Goal: Task Accomplishment & Management: Use online tool/utility

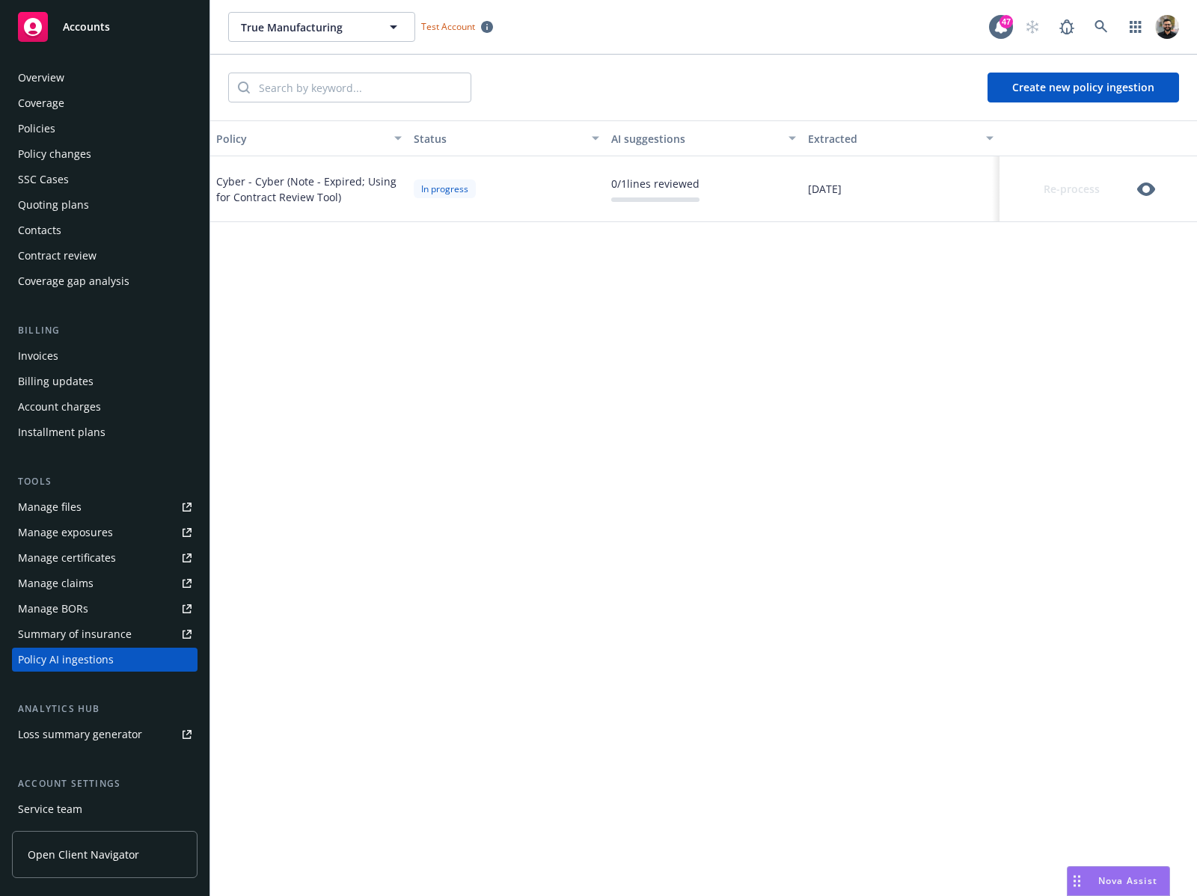
scroll to position [102, 0]
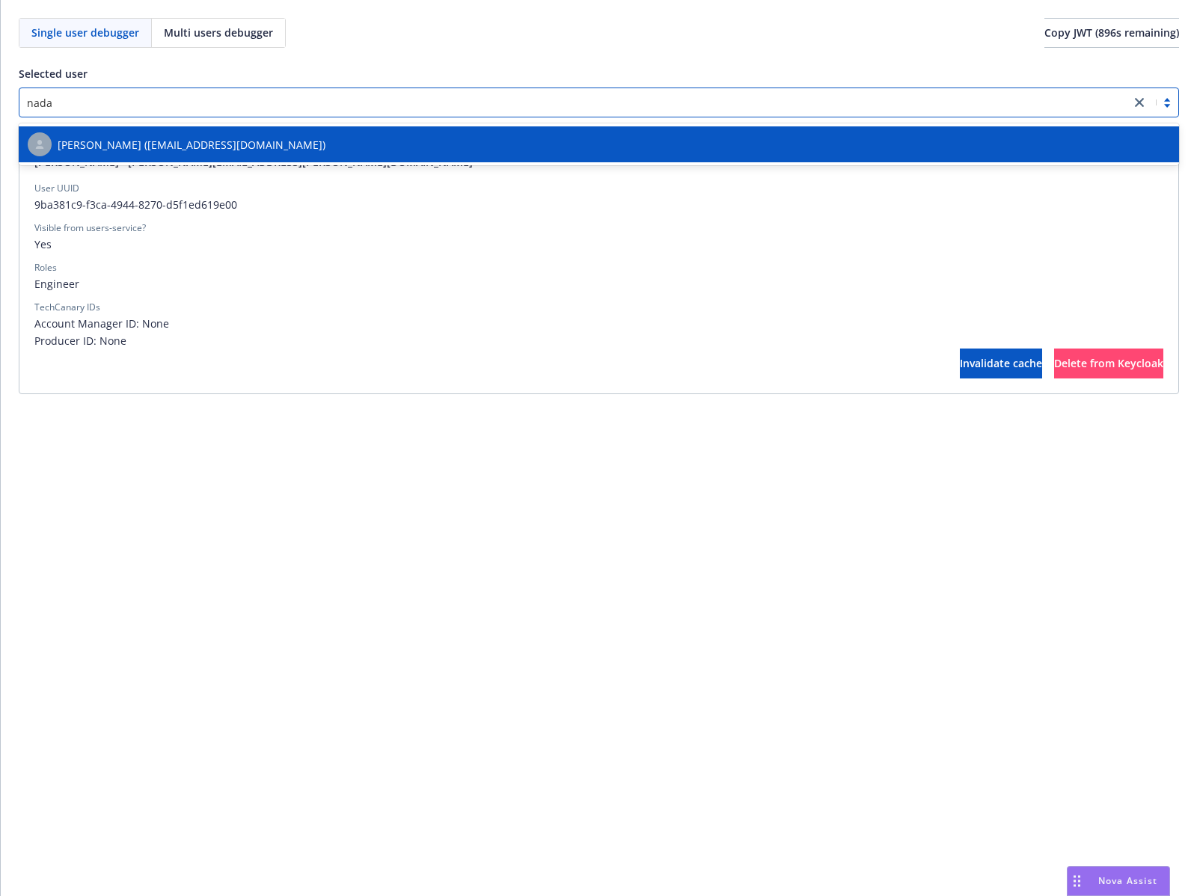
type input "nadav"
click at [437, 140] on div "[PERSON_NAME] ([EMAIL_ADDRESS][DOMAIN_NAME])" at bounding box center [599, 144] width 1142 height 24
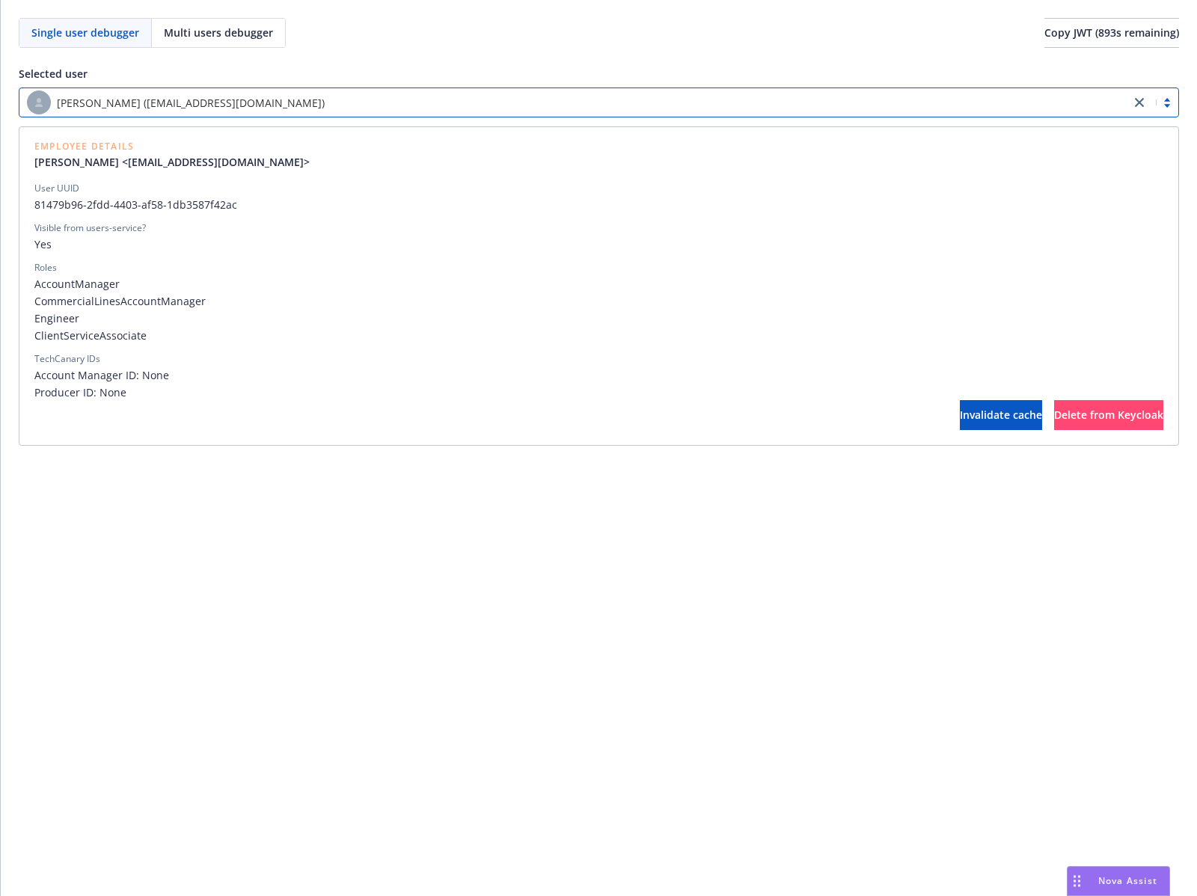
click at [175, 203] on span "81479b96-2fdd-4403-af58-1db3587f42ac" at bounding box center [598, 205] width 1128 height 16
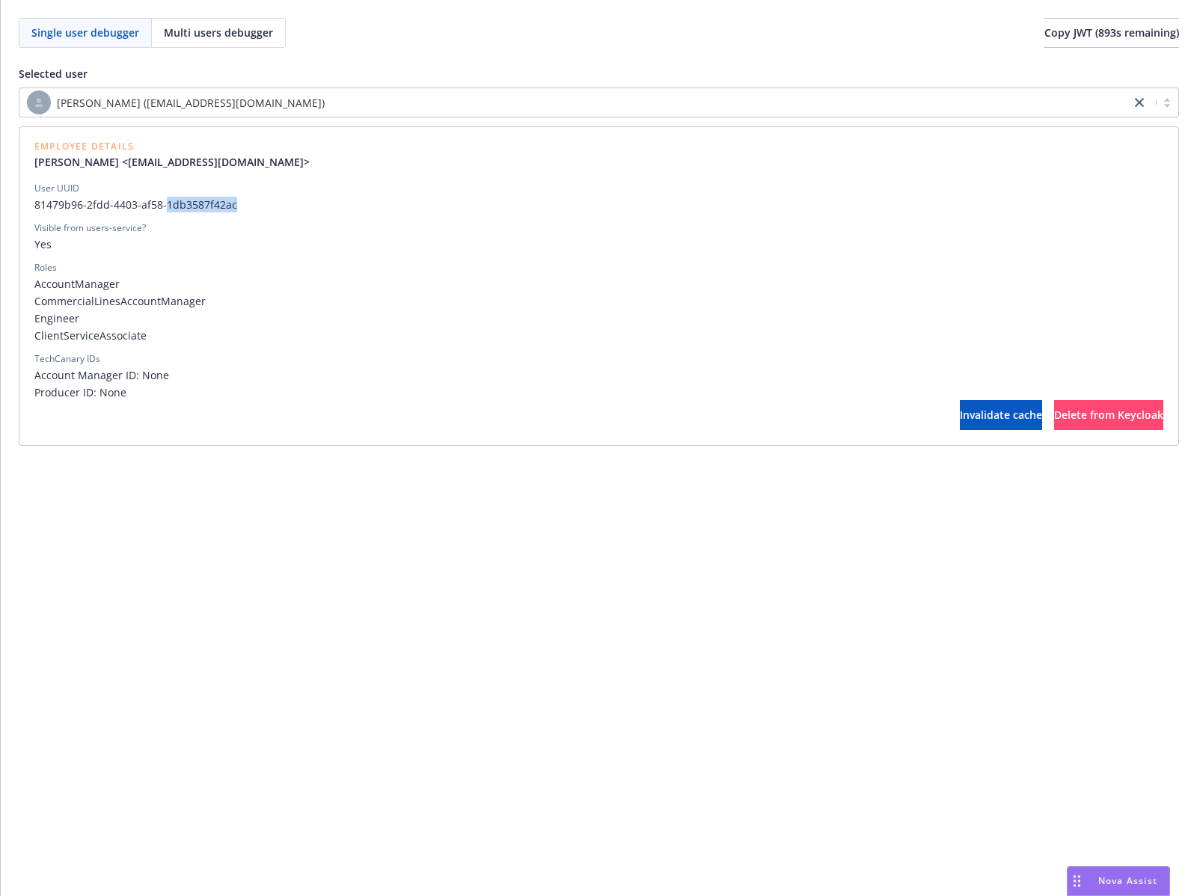
click at [175, 203] on span "81479b96-2fdd-4403-af58-1db3587f42ac" at bounding box center [598, 205] width 1128 height 16
copy span "81479b96-2fdd-4403-af58-1db3587f42ac"
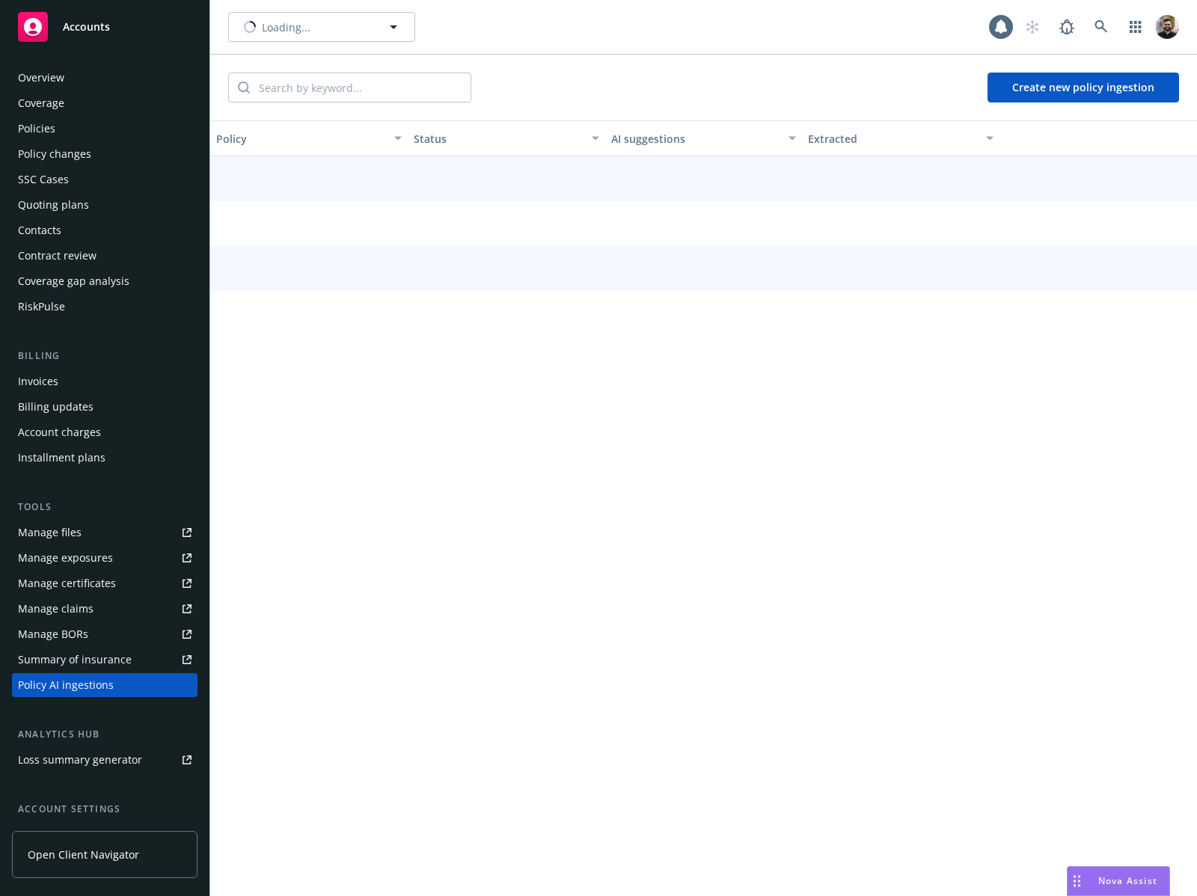
scroll to position [129, 0]
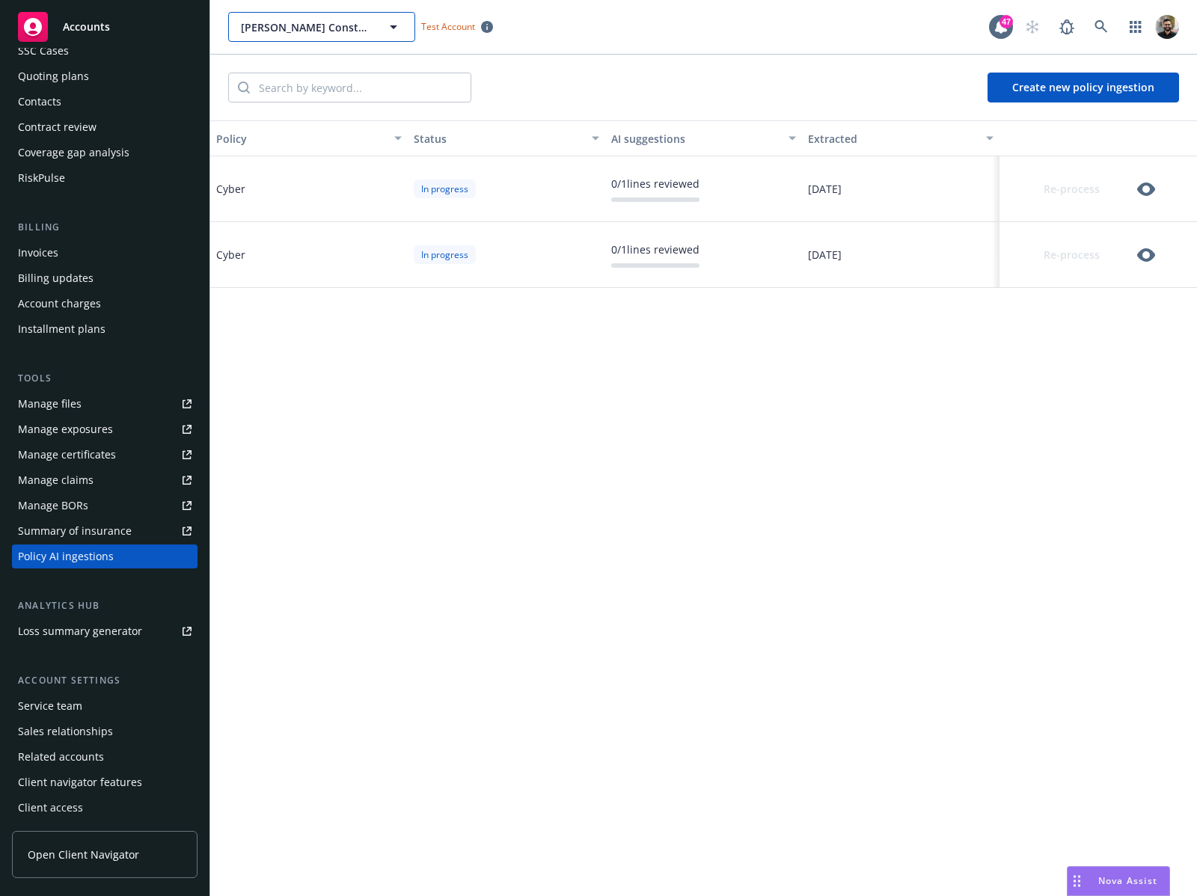
click at [368, 19] on span "Staub-Eckert Construction" at bounding box center [305, 27] width 129 height 16
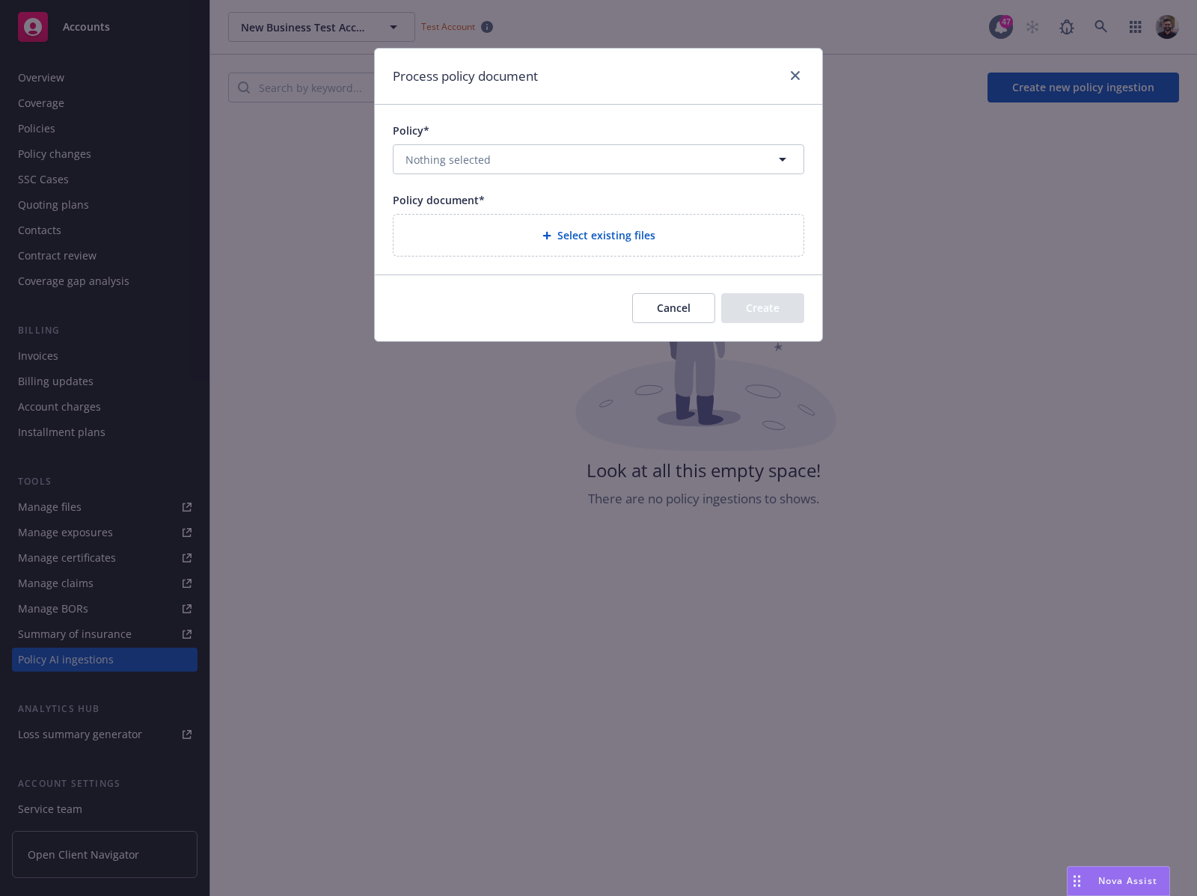
scroll to position [102, 0]
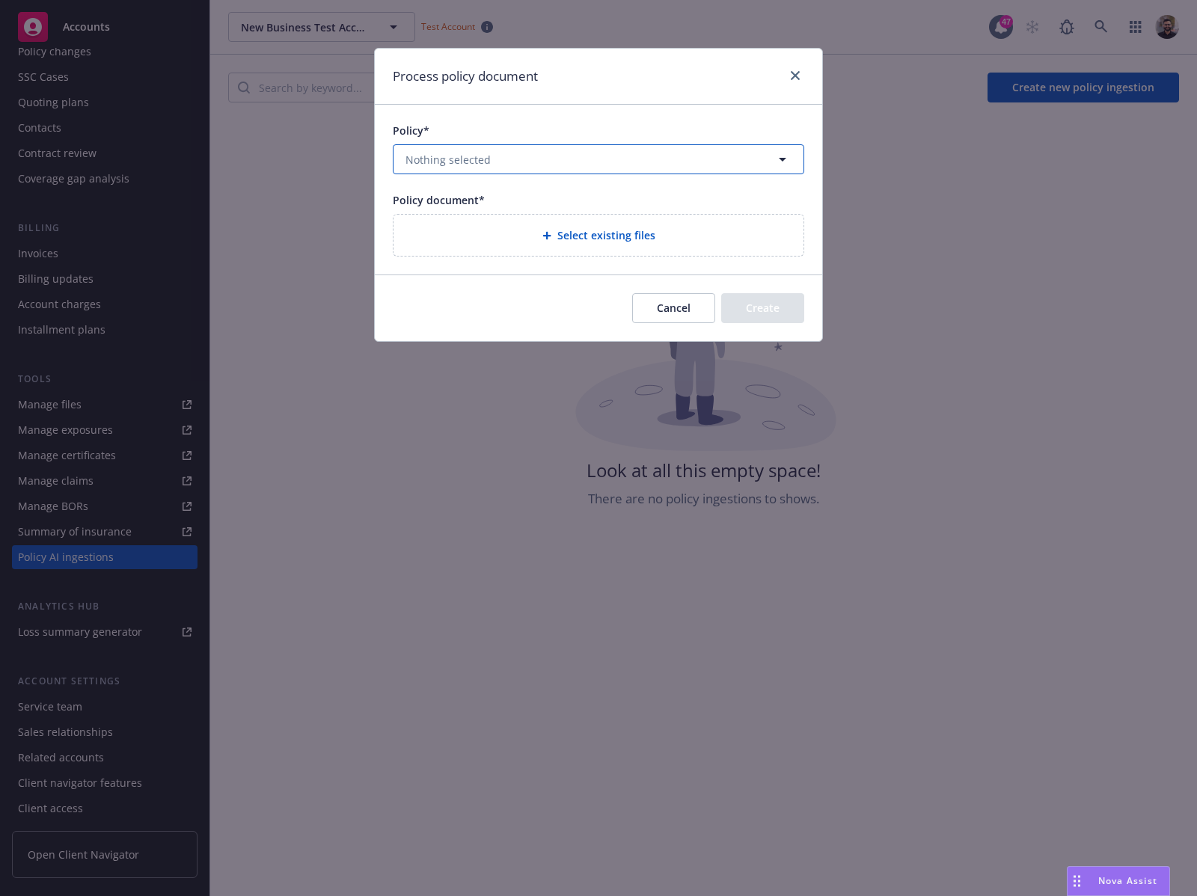
click at [707, 157] on button "Nothing selected" at bounding box center [598, 159] width 411 height 30
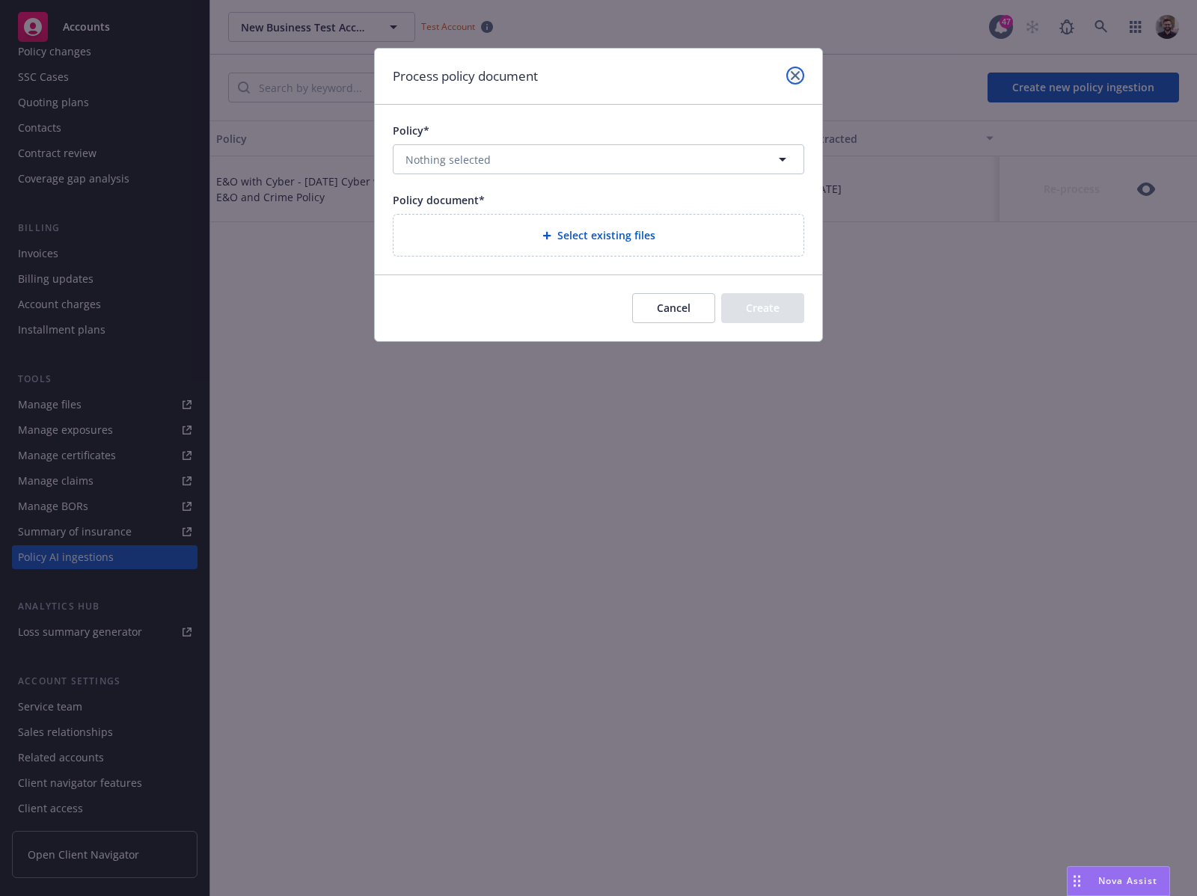
click at [796, 71] on icon "close" at bounding box center [794, 75] width 9 height 9
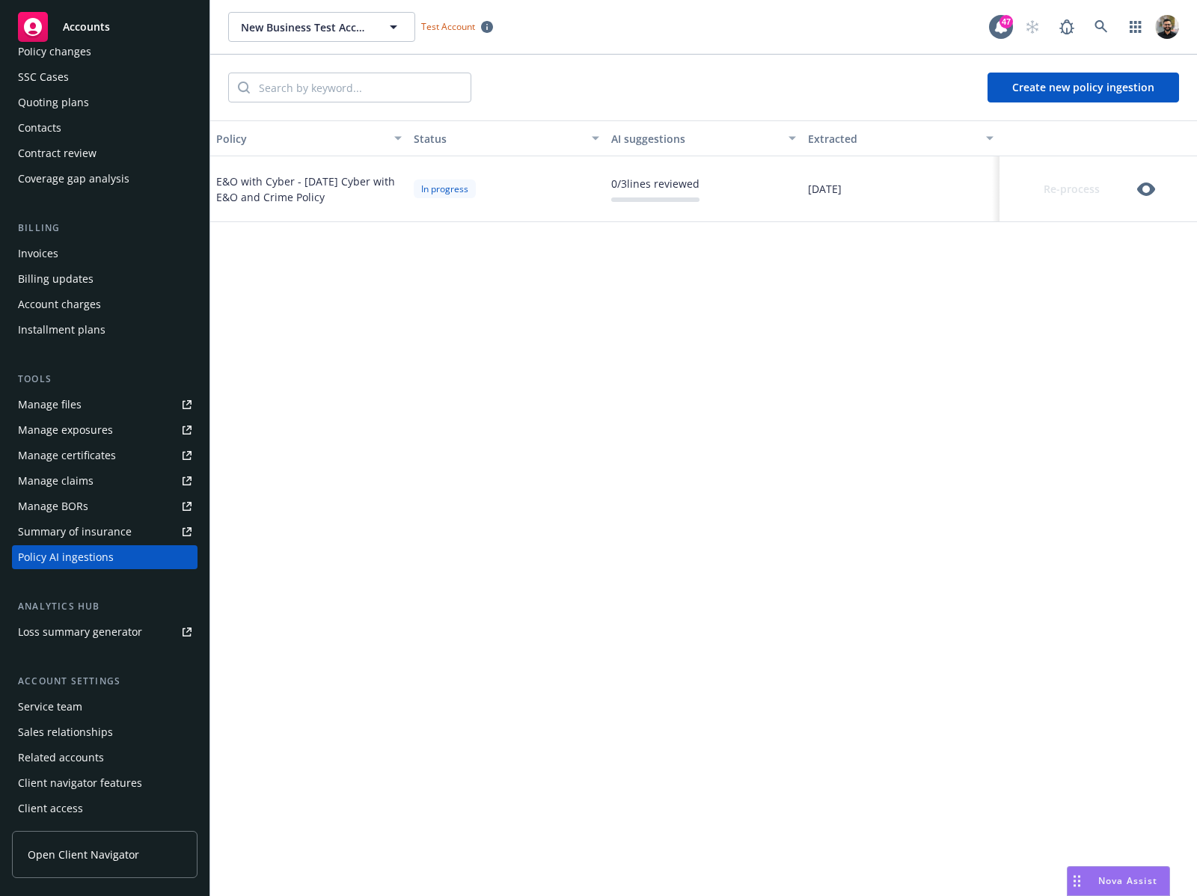
click at [1122, 189] on div "Re-process" at bounding box center [1083, 189] width 156 height 30
click at [1137, 188] on icon "button" at bounding box center [1146, 189] width 18 height 18
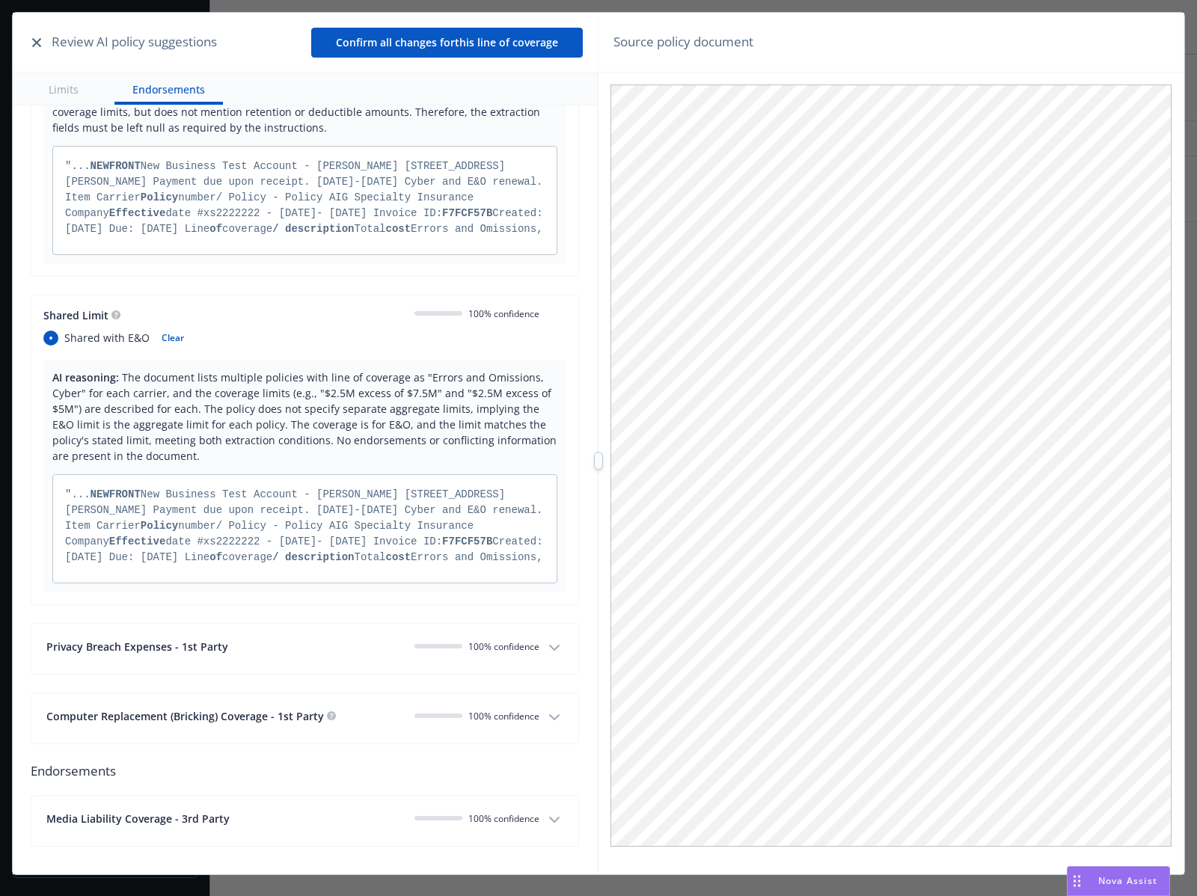
scroll to position [596, 0]
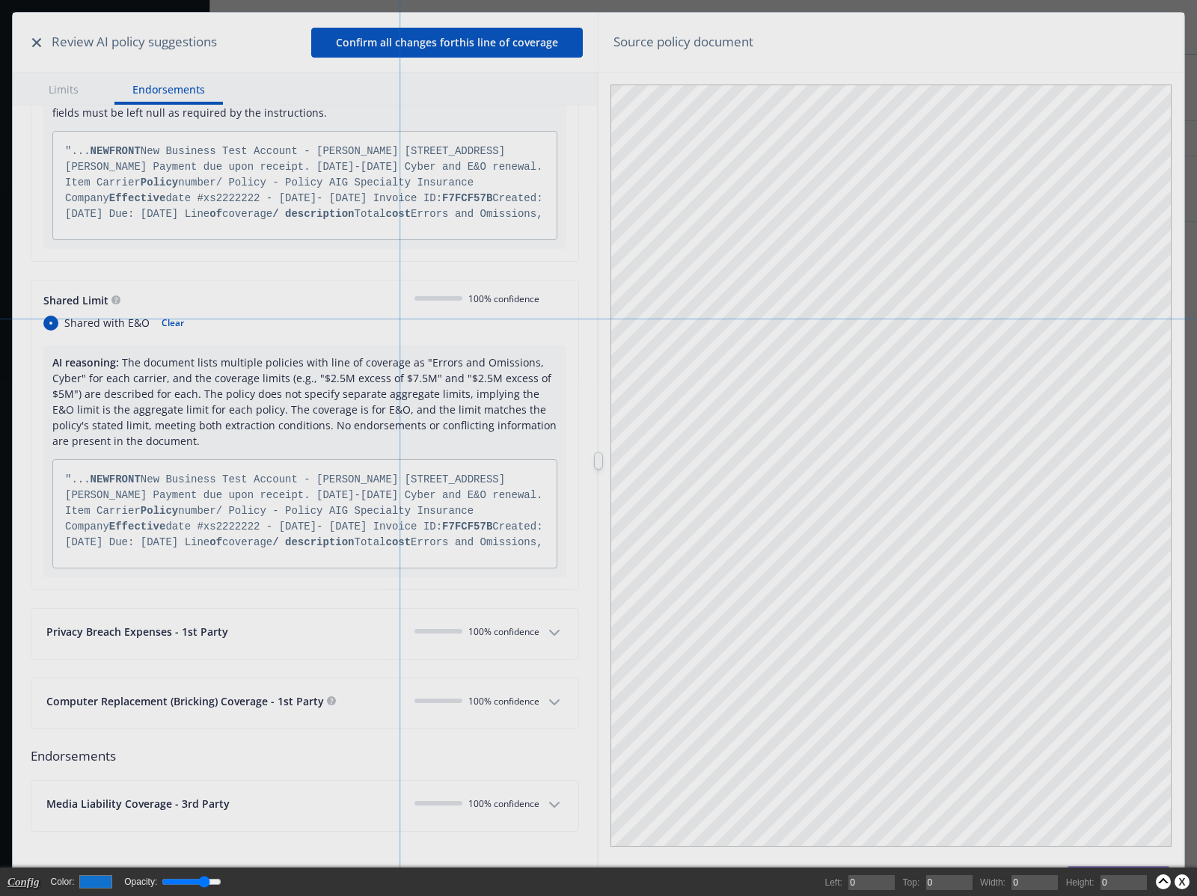
click at [399, 319] on body "Accounts Overview Coverage Policies Policy changes SSC Cases Quoting plans Cont…" at bounding box center [598, 448] width 1197 height 896
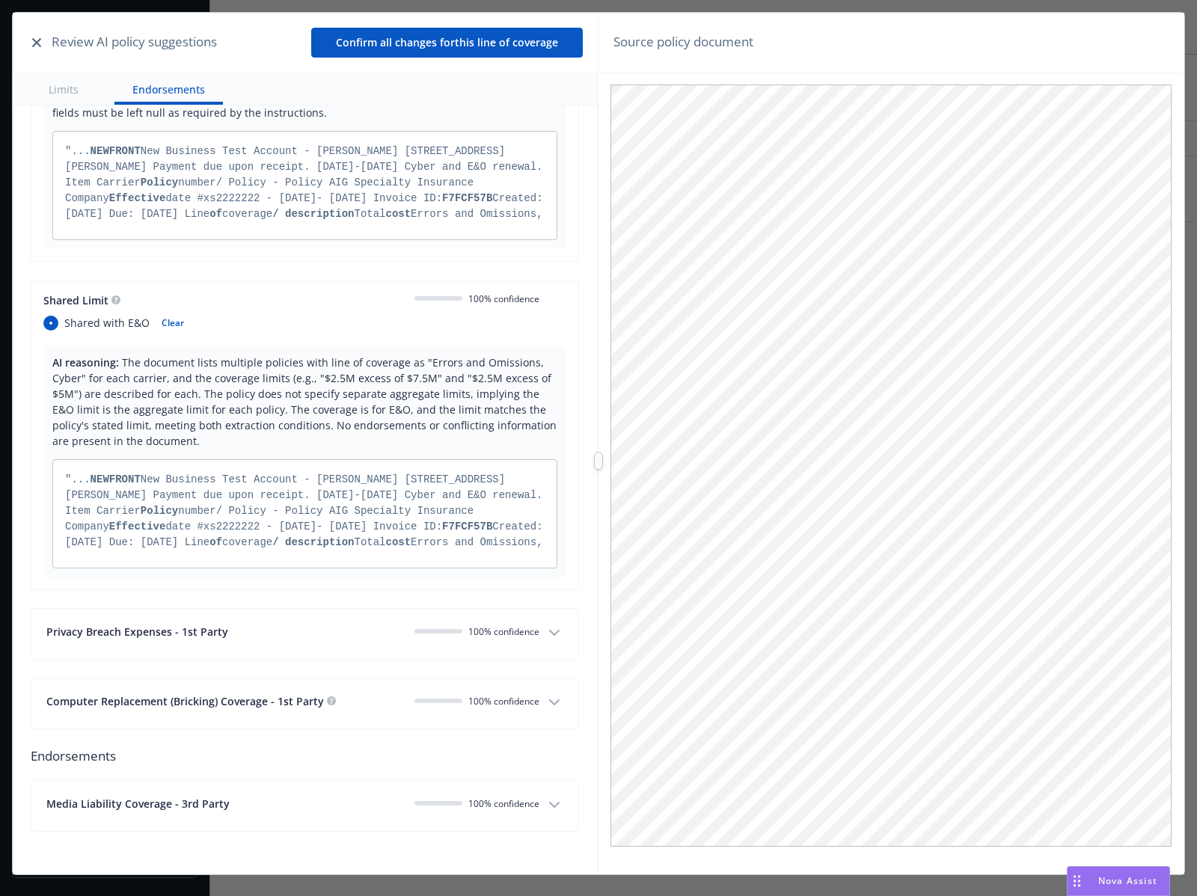
click at [40, 43] on icon "button" at bounding box center [36, 42] width 9 height 9
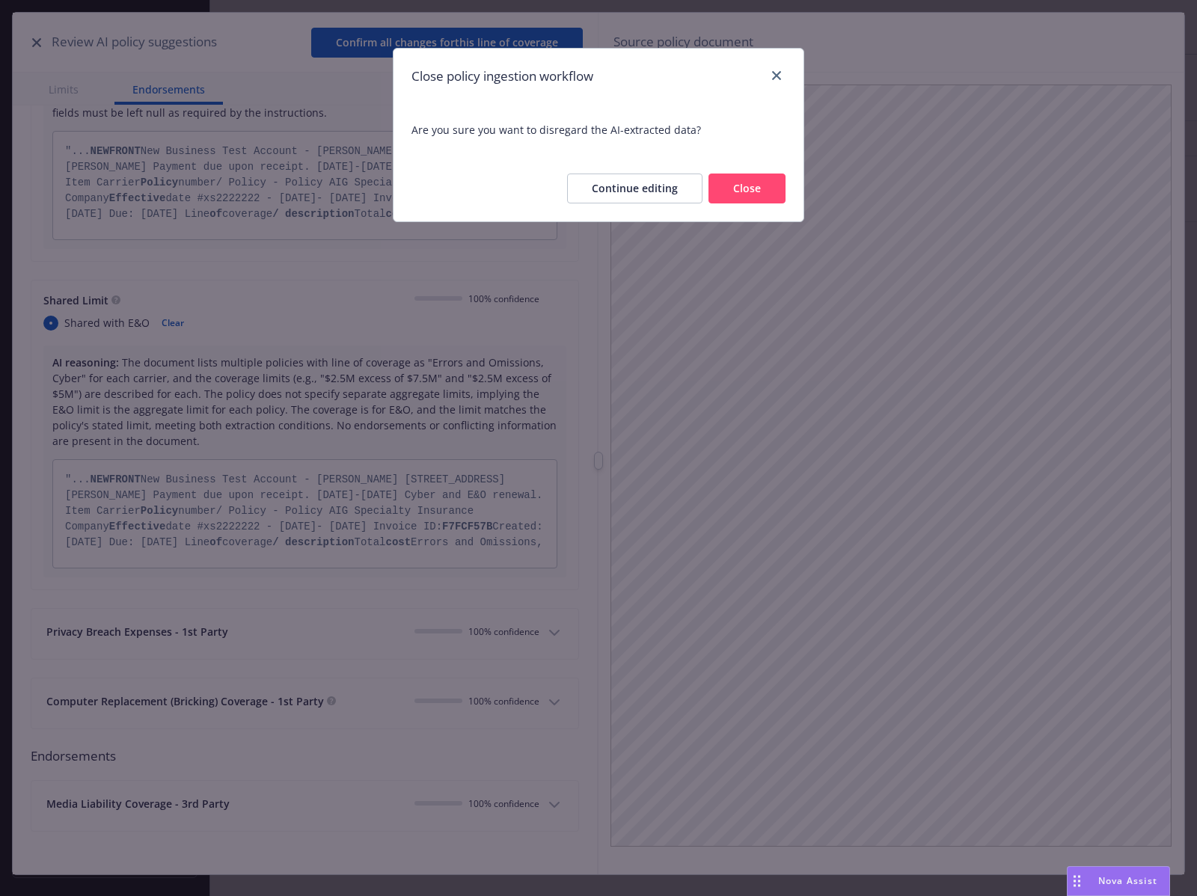
click at [724, 182] on button "Close" at bounding box center [746, 188] width 77 height 30
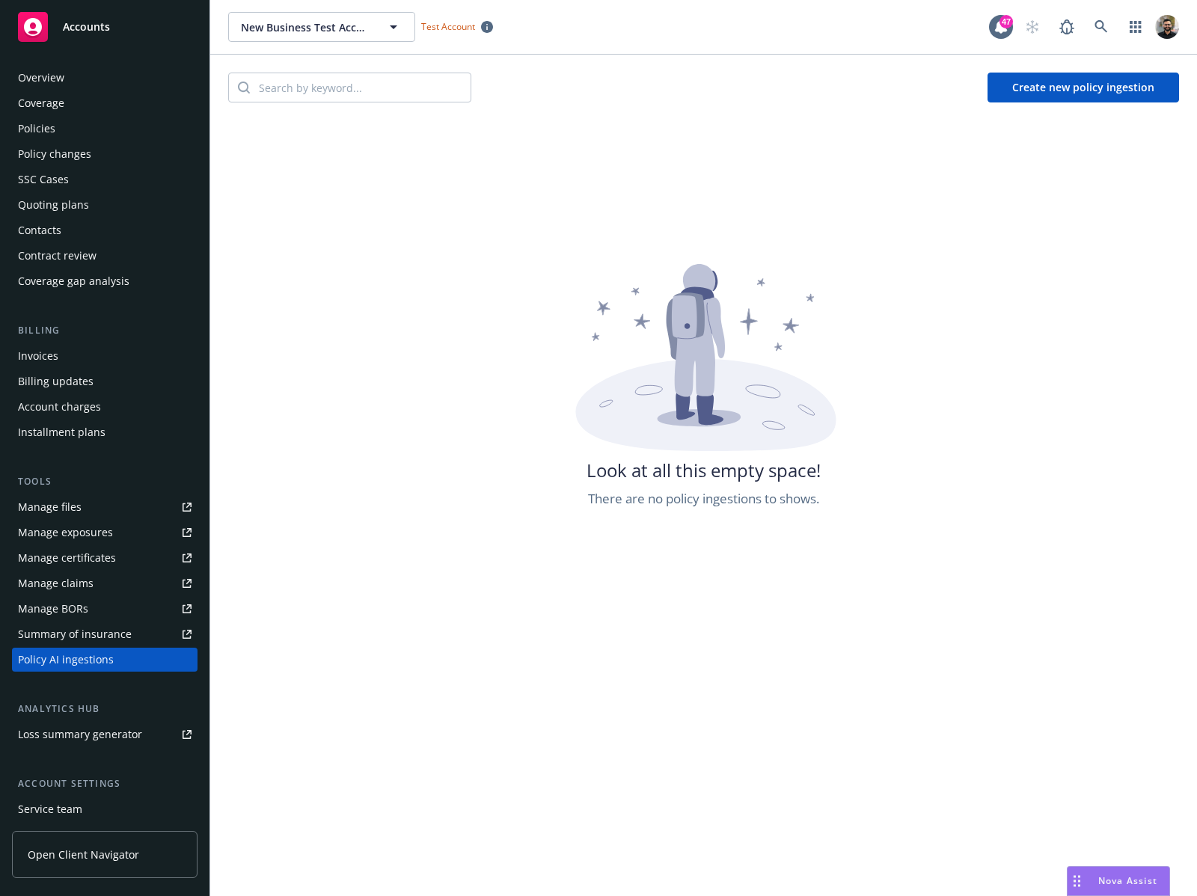
scroll to position [102, 0]
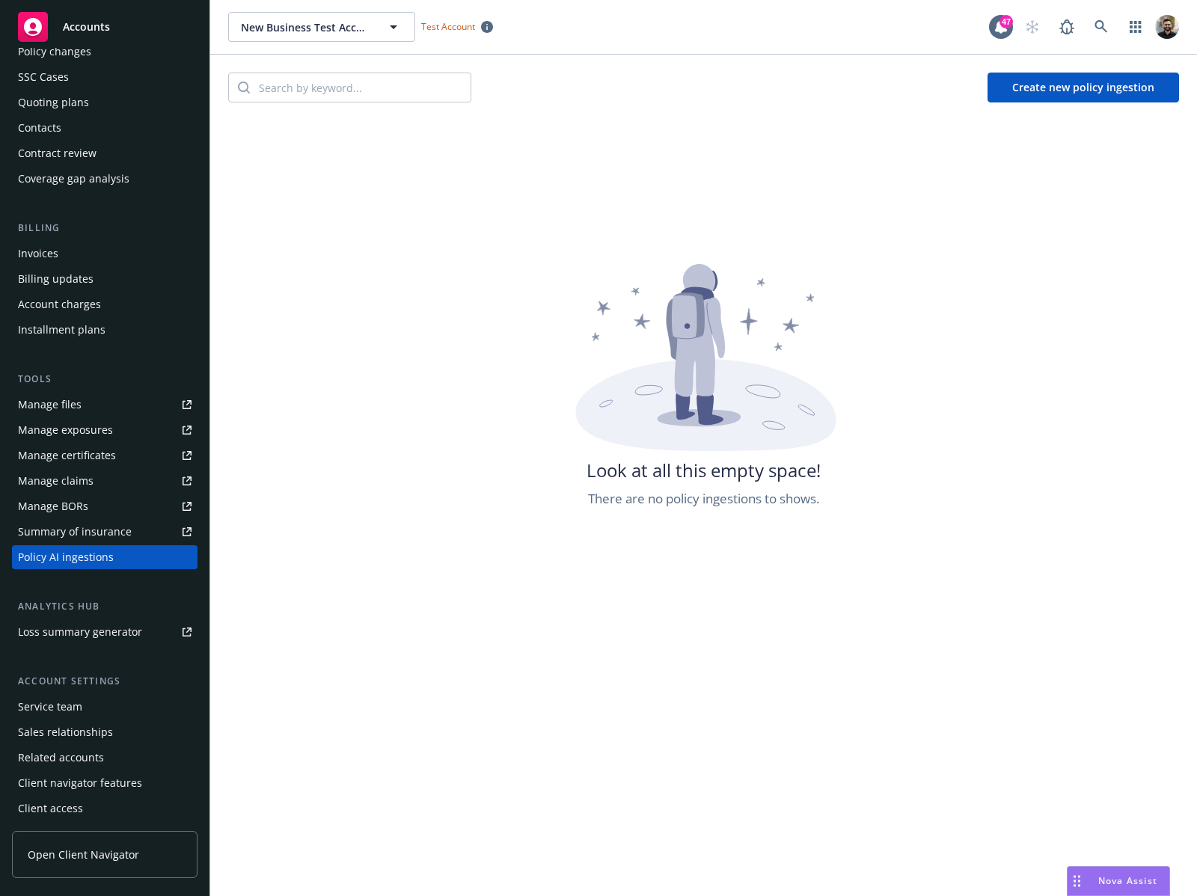
click at [1068, 91] on button "Create new policy ingestion" at bounding box center [1082, 88] width 191 height 30
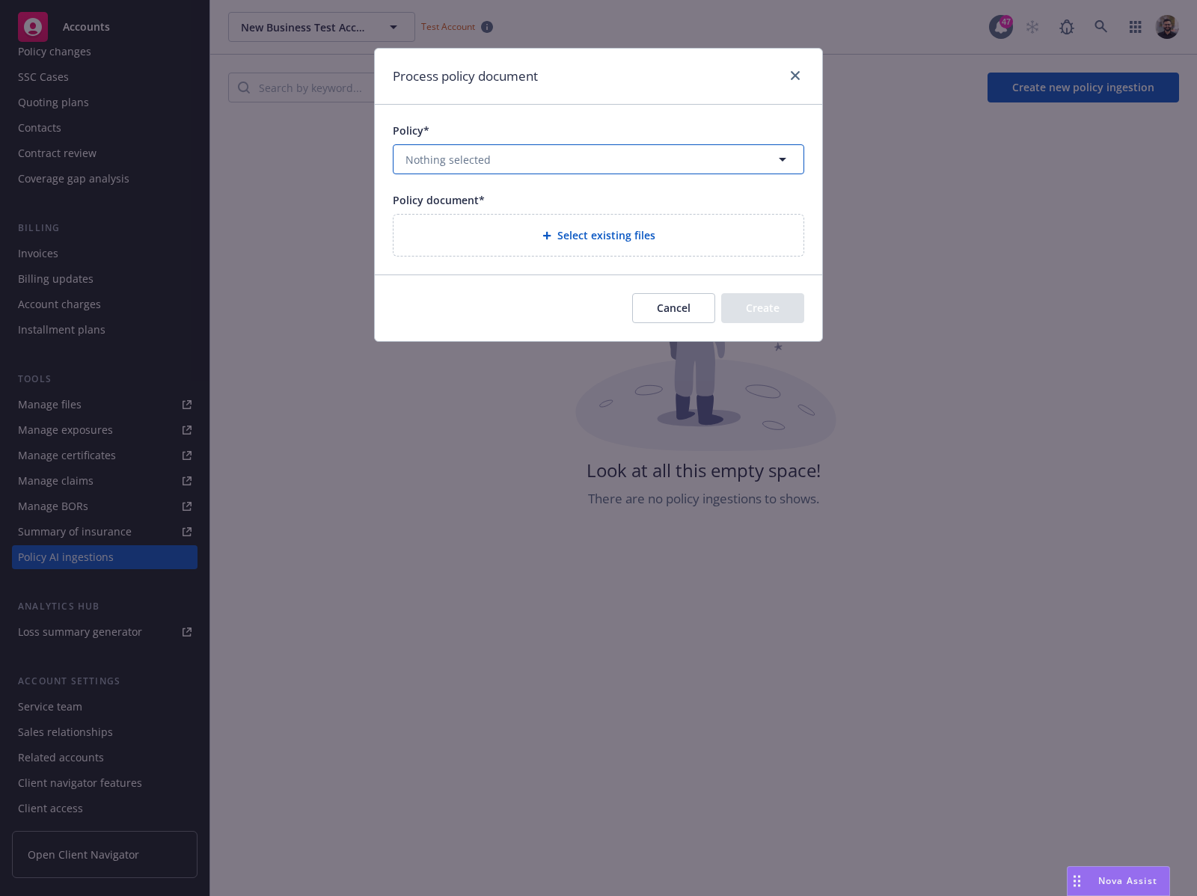
click at [718, 150] on button "Nothing selected" at bounding box center [598, 159] width 411 height 30
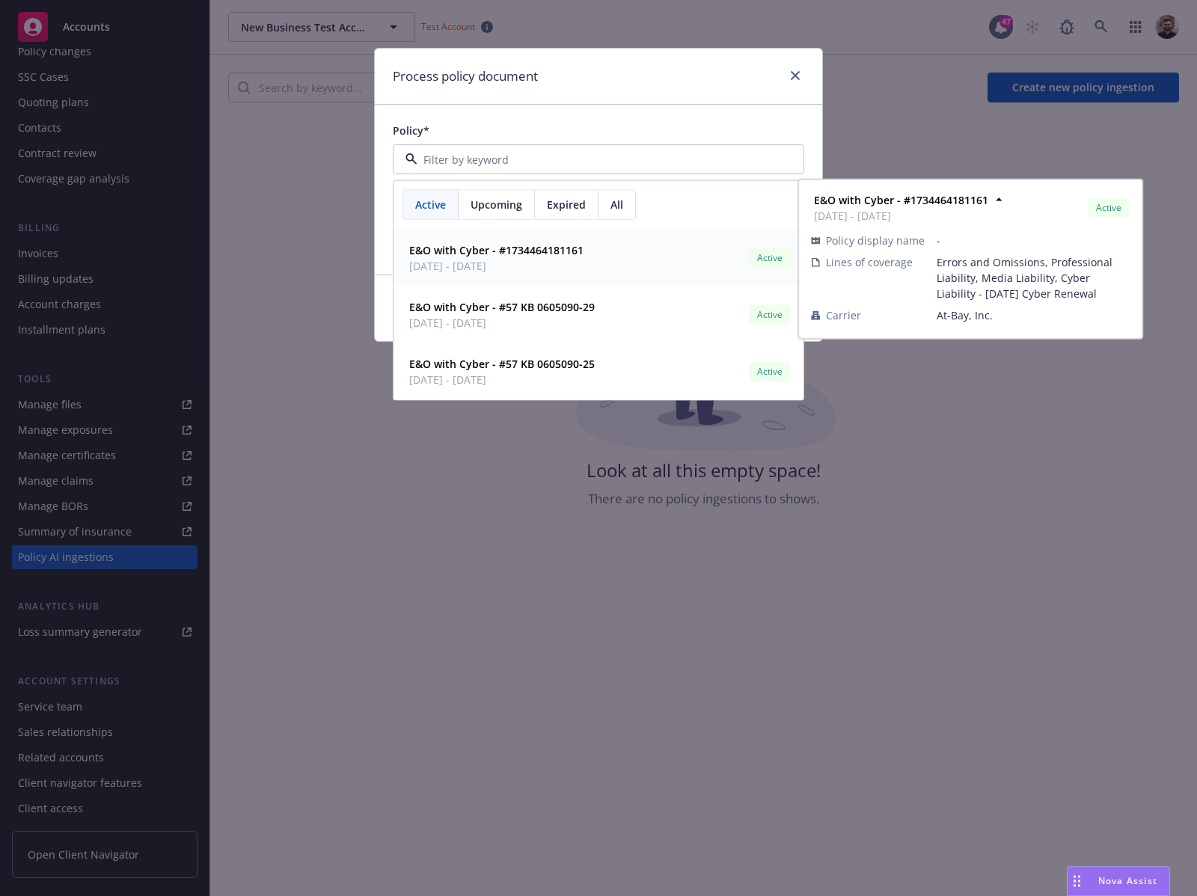
click at [526, 266] on span "12/17/2024 - 12/17/2025" at bounding box center [496, 266] width 174 height 16
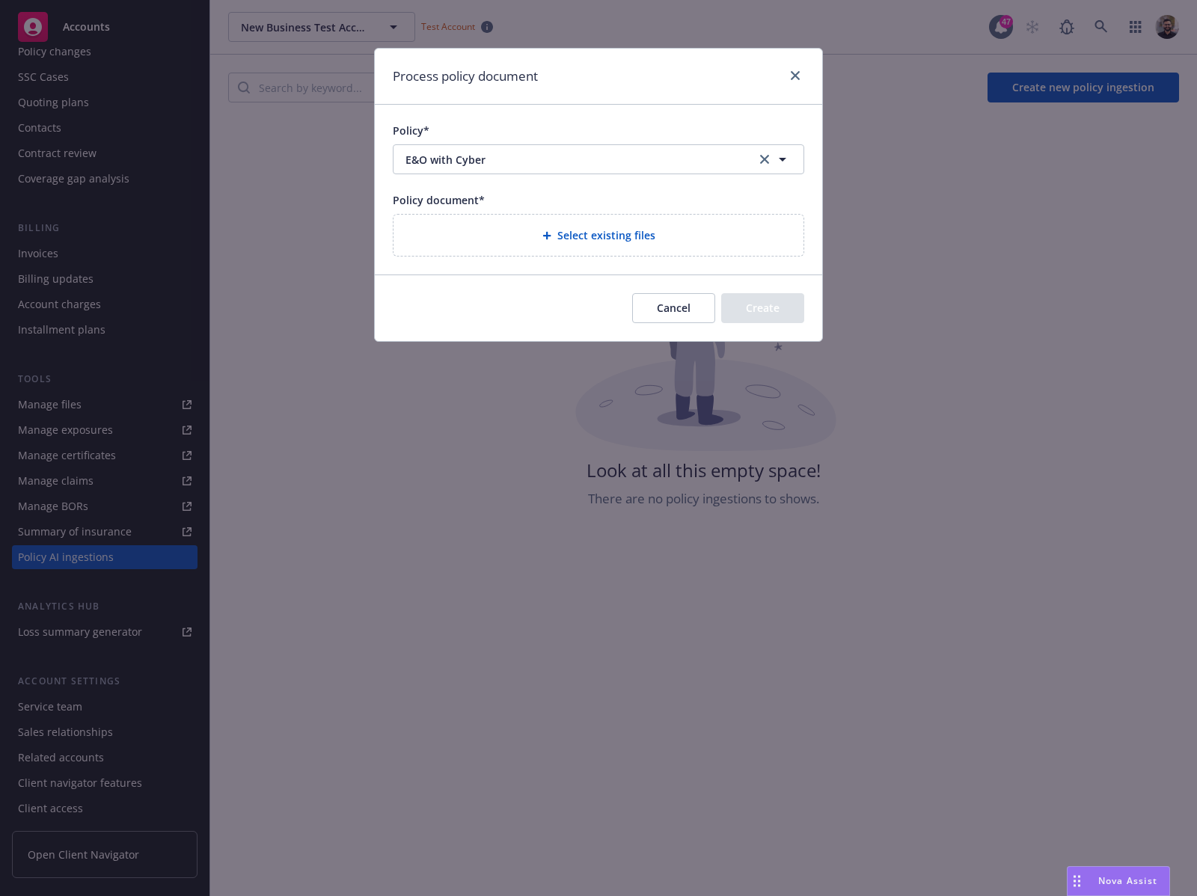
click at [552, 242] on div "Select existing files" at bounding box center [598, 235] width 386 height 17
select select "Policy"
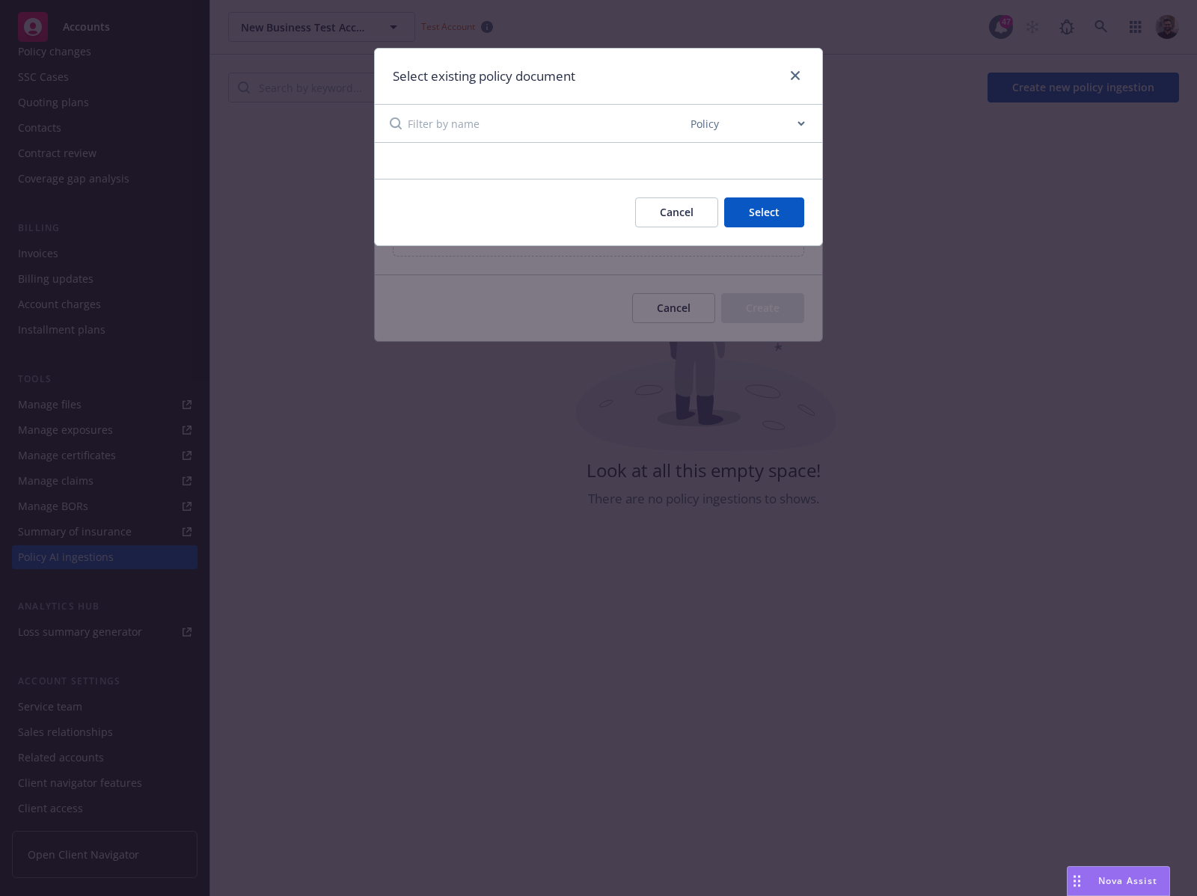
click at [666, 204] on button "Cancel" at bounding box center [676, 212] width 83 height 30
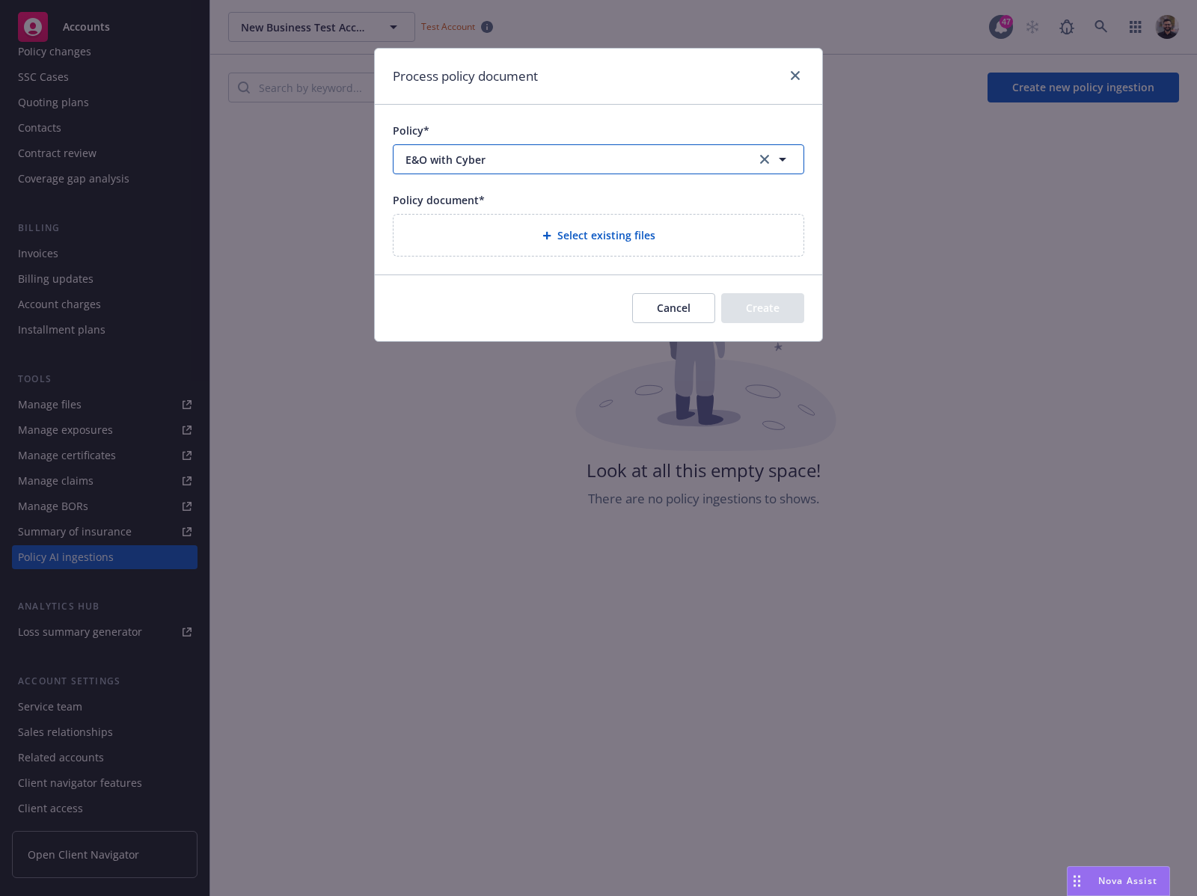
click at [684, 162] on span "E&O with Cyber" at bounding box center [570, 160] width 331 height 16
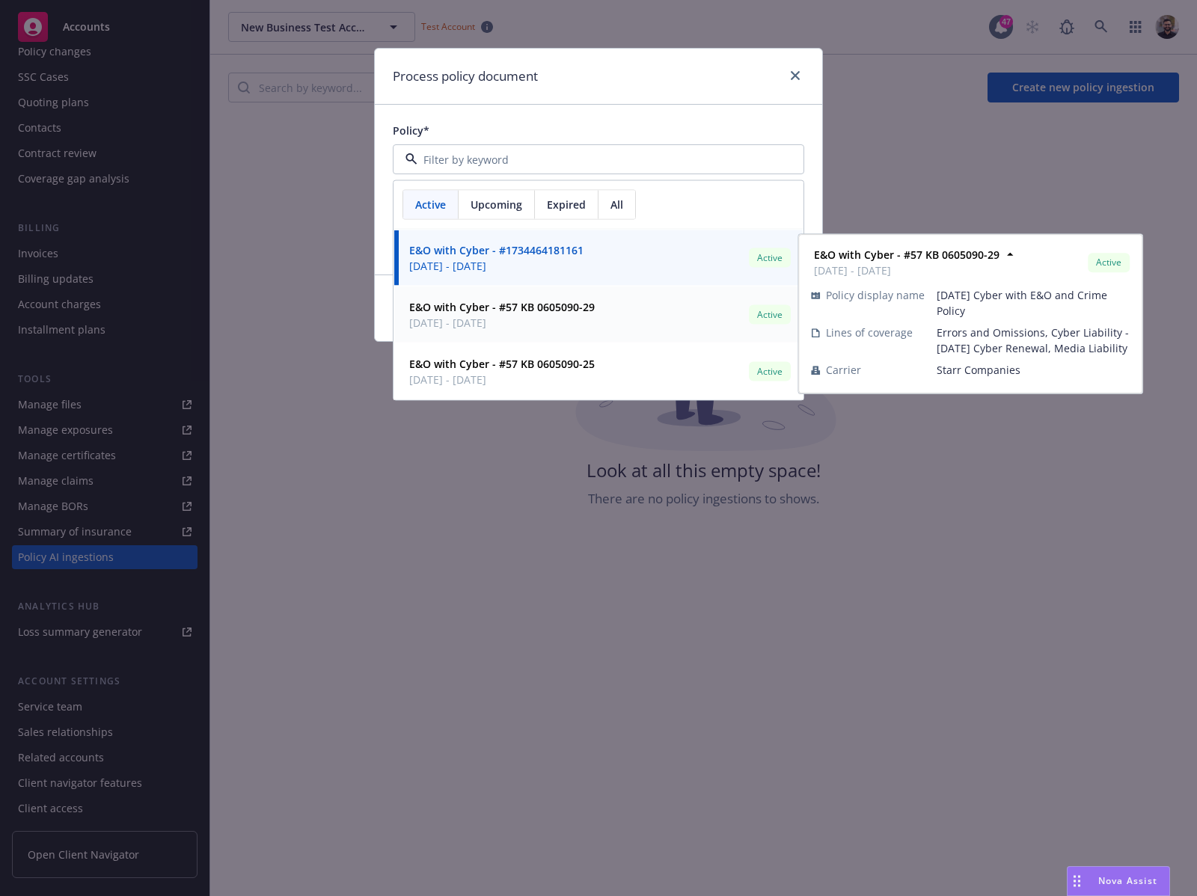
click at [619, 301] on div "E&O with Cyber - #57 KB 0605090-29 04/01/2025 - 04/01/2026 Active" at bounding box center [598, 314] width 390 height 37
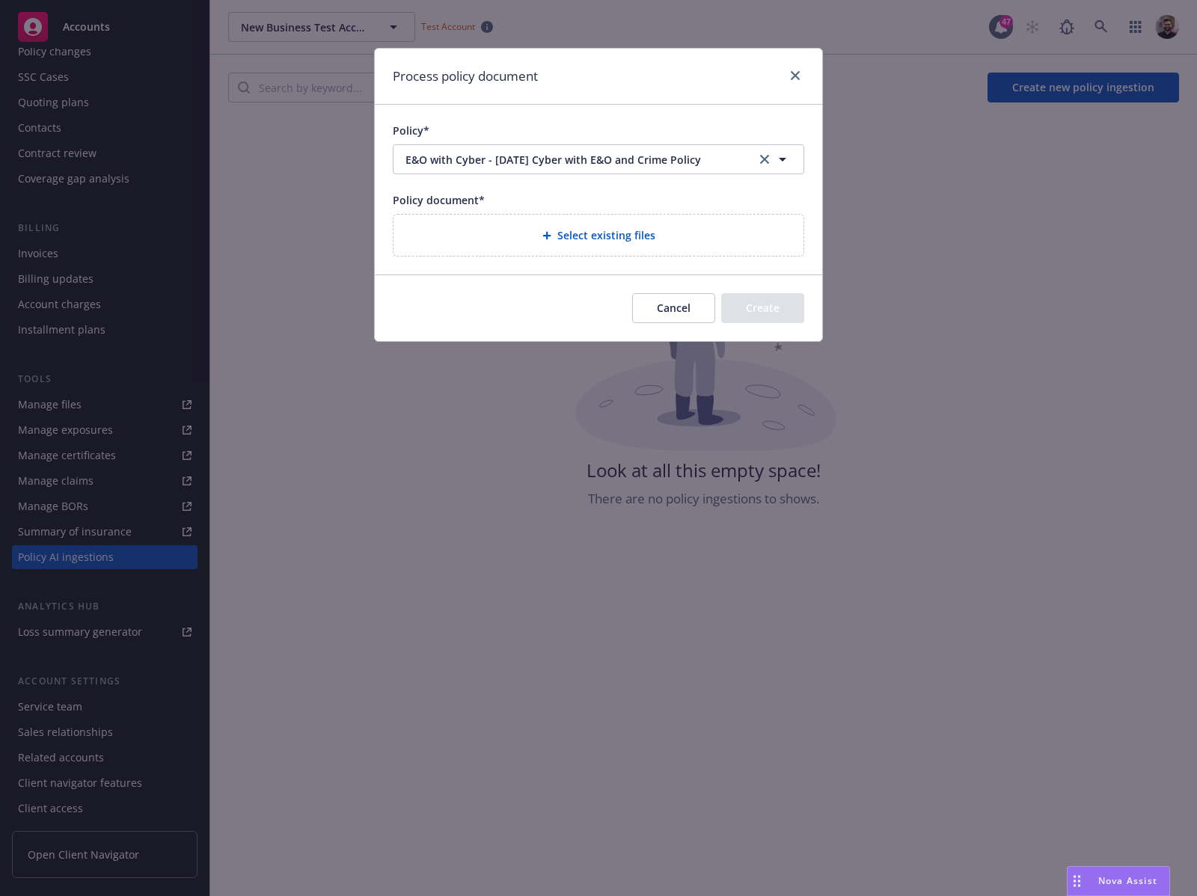
click at [596, 225] on div "Select existing files" at bounding box center [598, 235] width 410 height 41
select select "Policy"
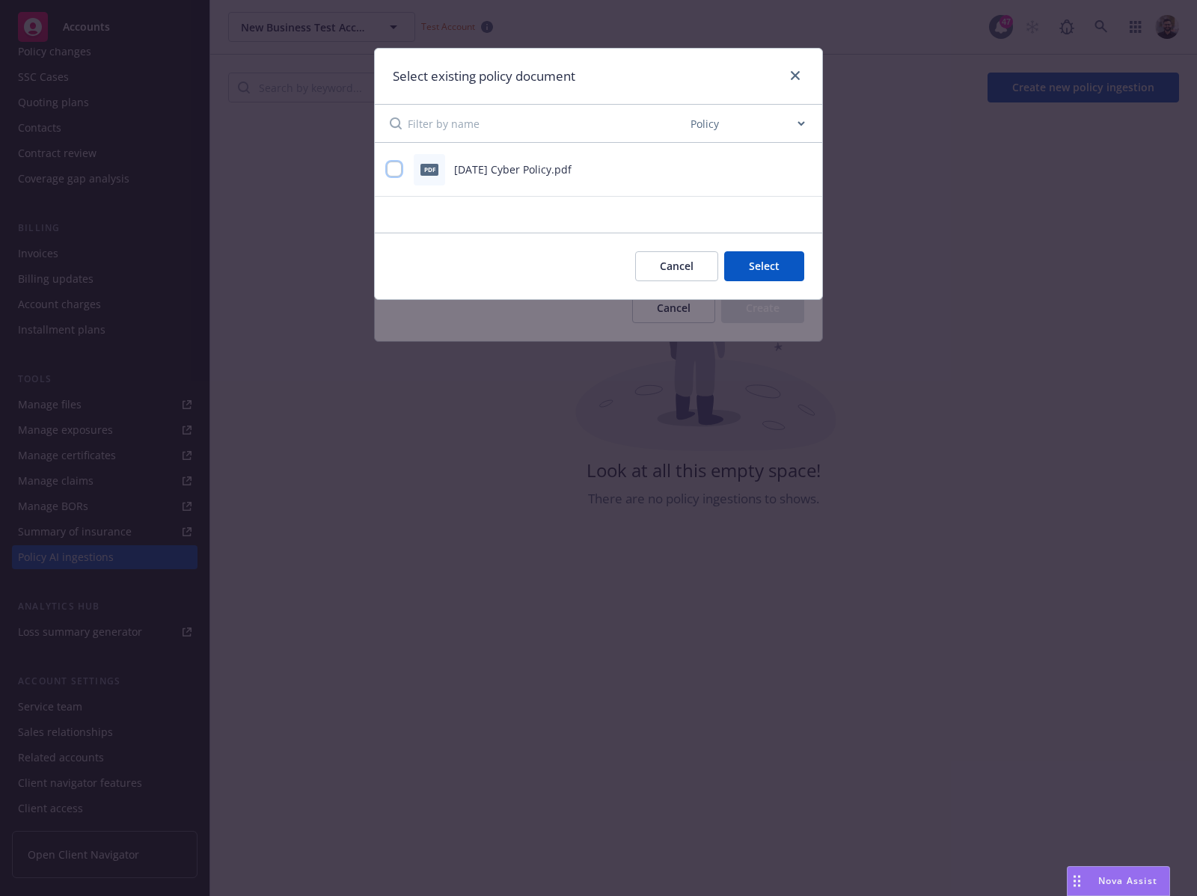
click at [394, 172] on input "checkbox" at bounding box center [394, 169] width 15 height 15
checkbox input "true"
click at [722, 264] on button "Select 1 file" at bounding box center [750, 266] width 108 height 30
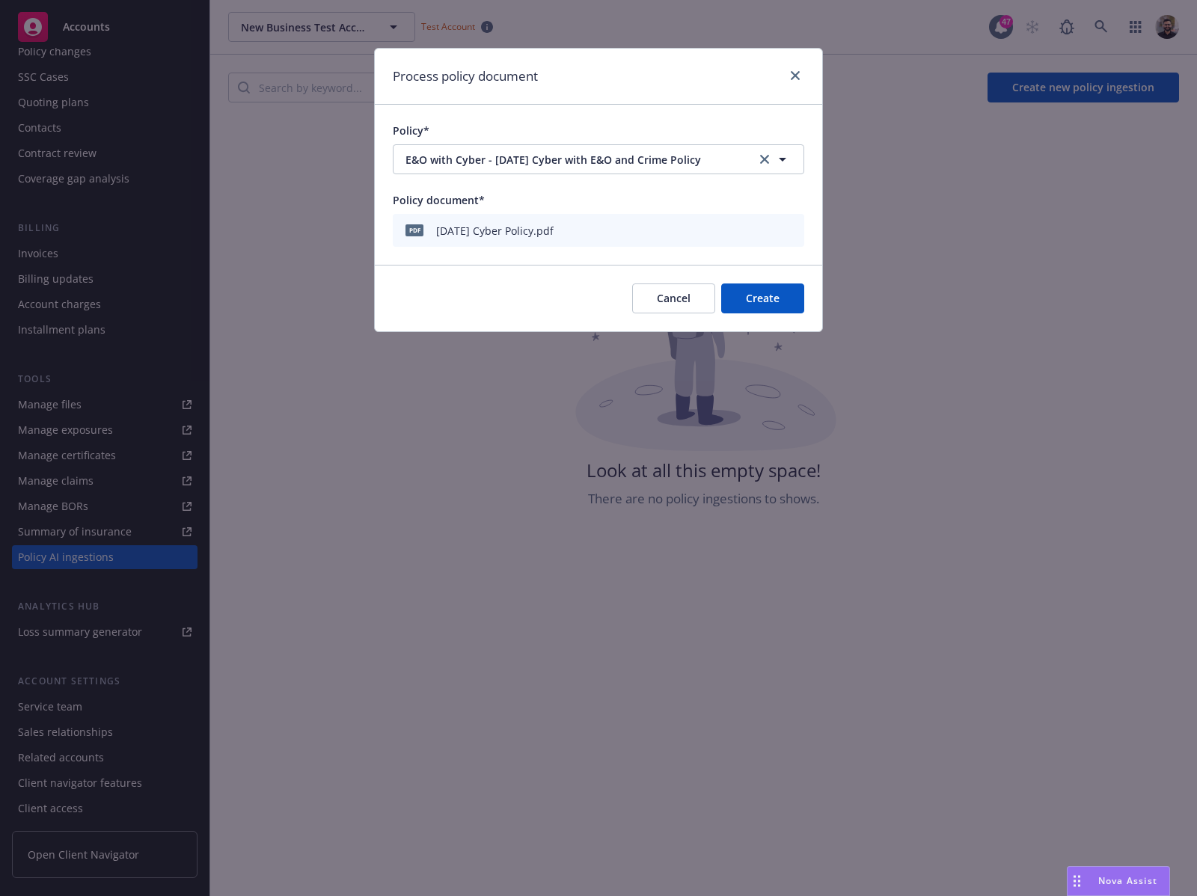
click at [737, 297] on button "Create" at bounding box center [762, 298] width 83 height 30
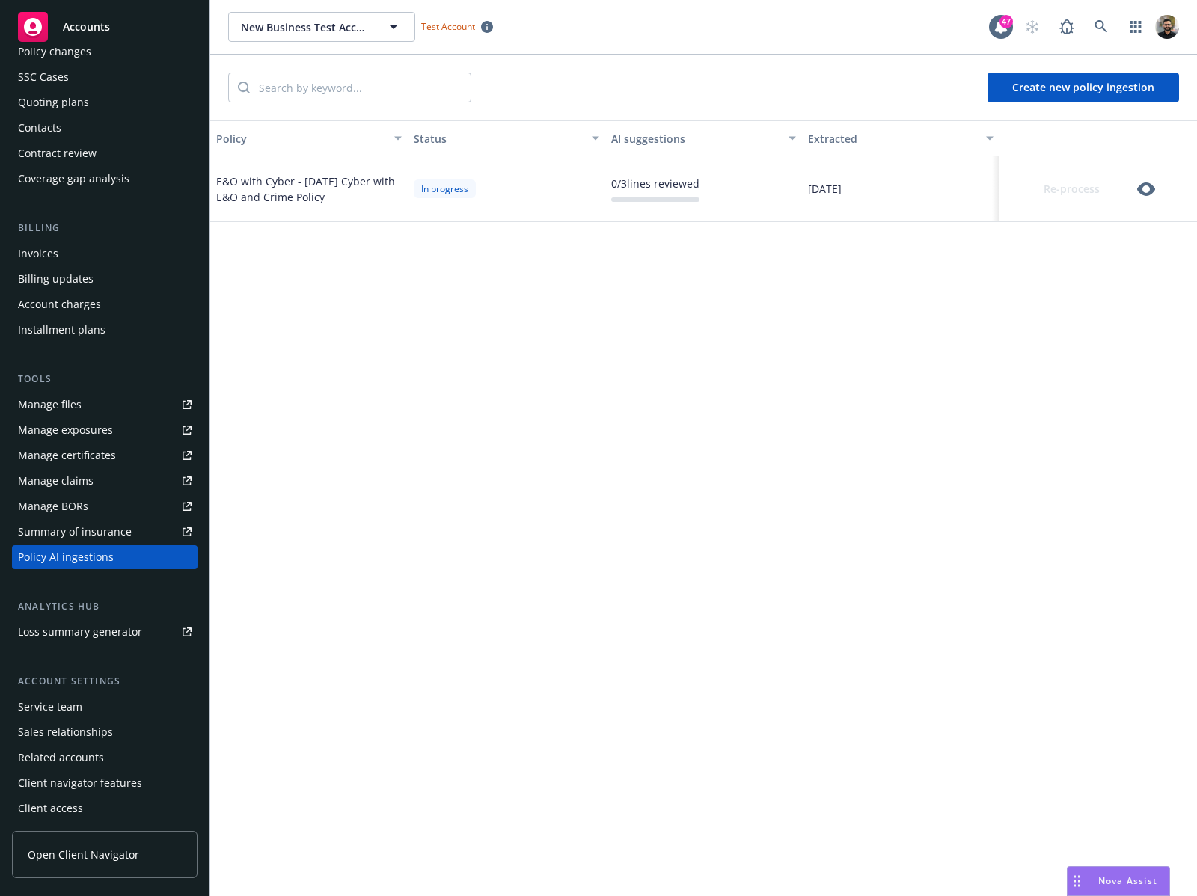
click at [1137, 193] on icon "button" at bounding box center [1146, 188] width 18 height 13
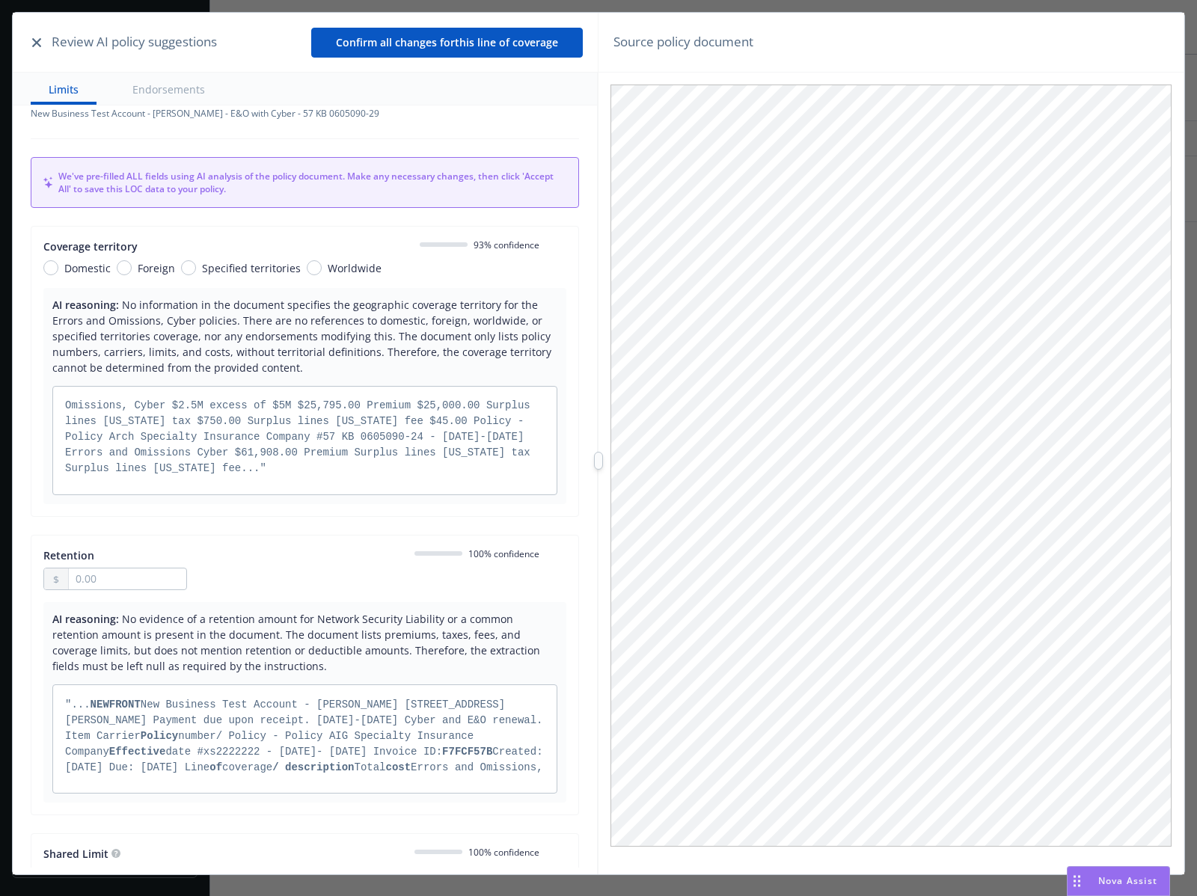
scroll to position [28, 0]
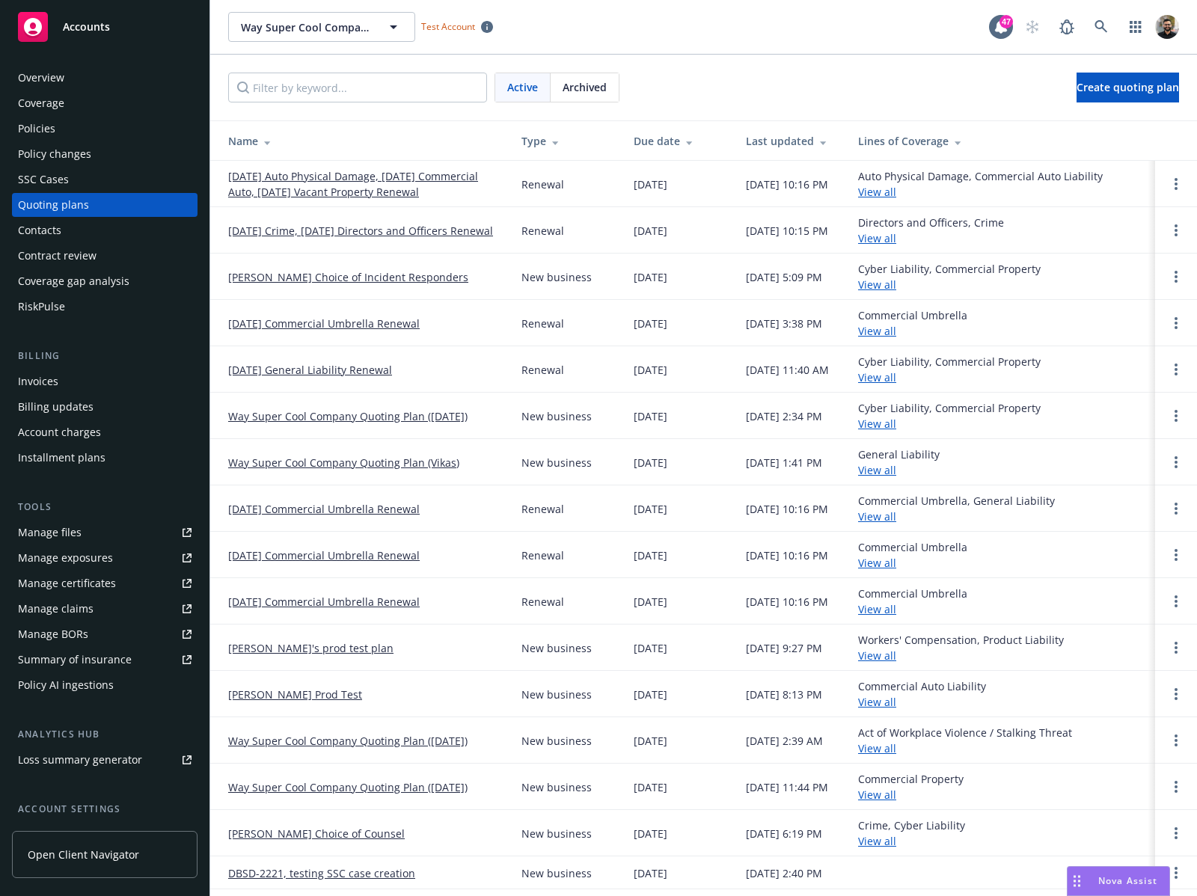
scroll to position [36, 0]
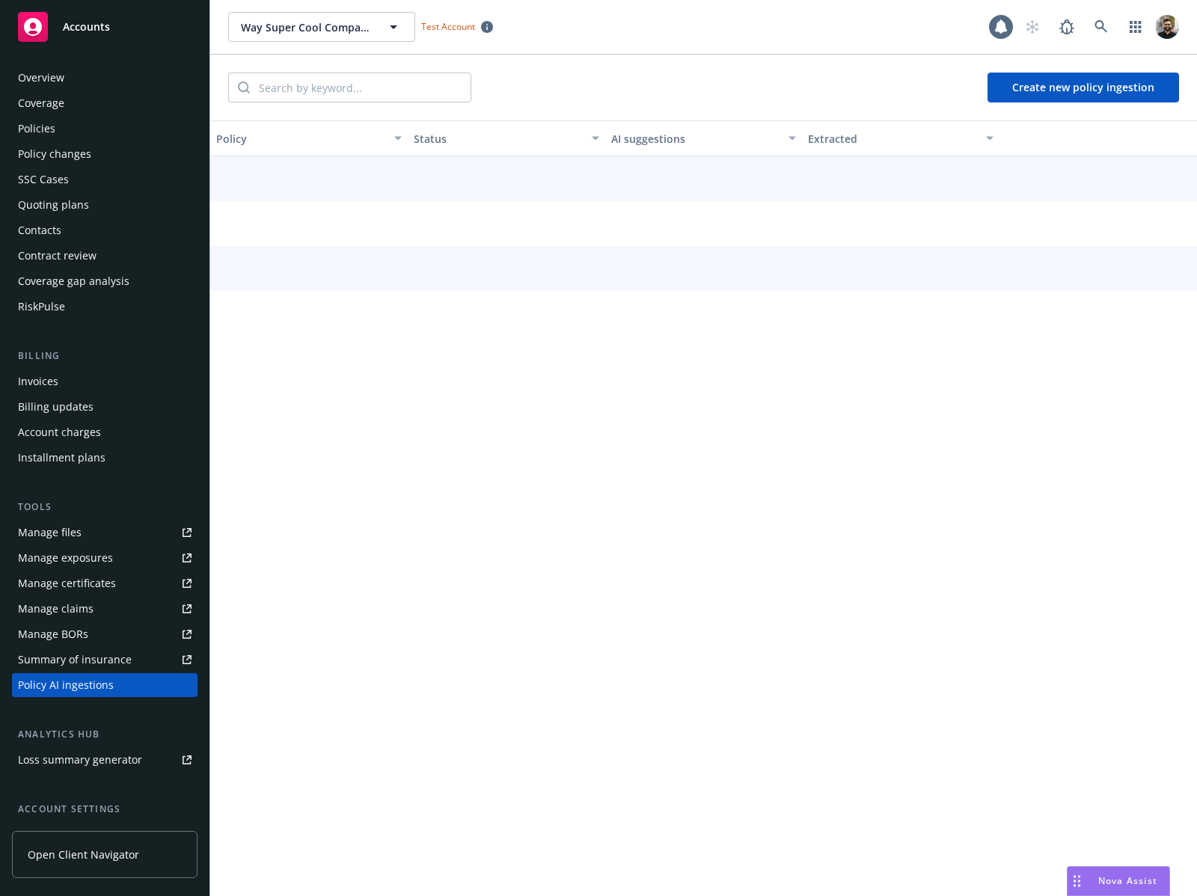
scroll to position [129, 0]
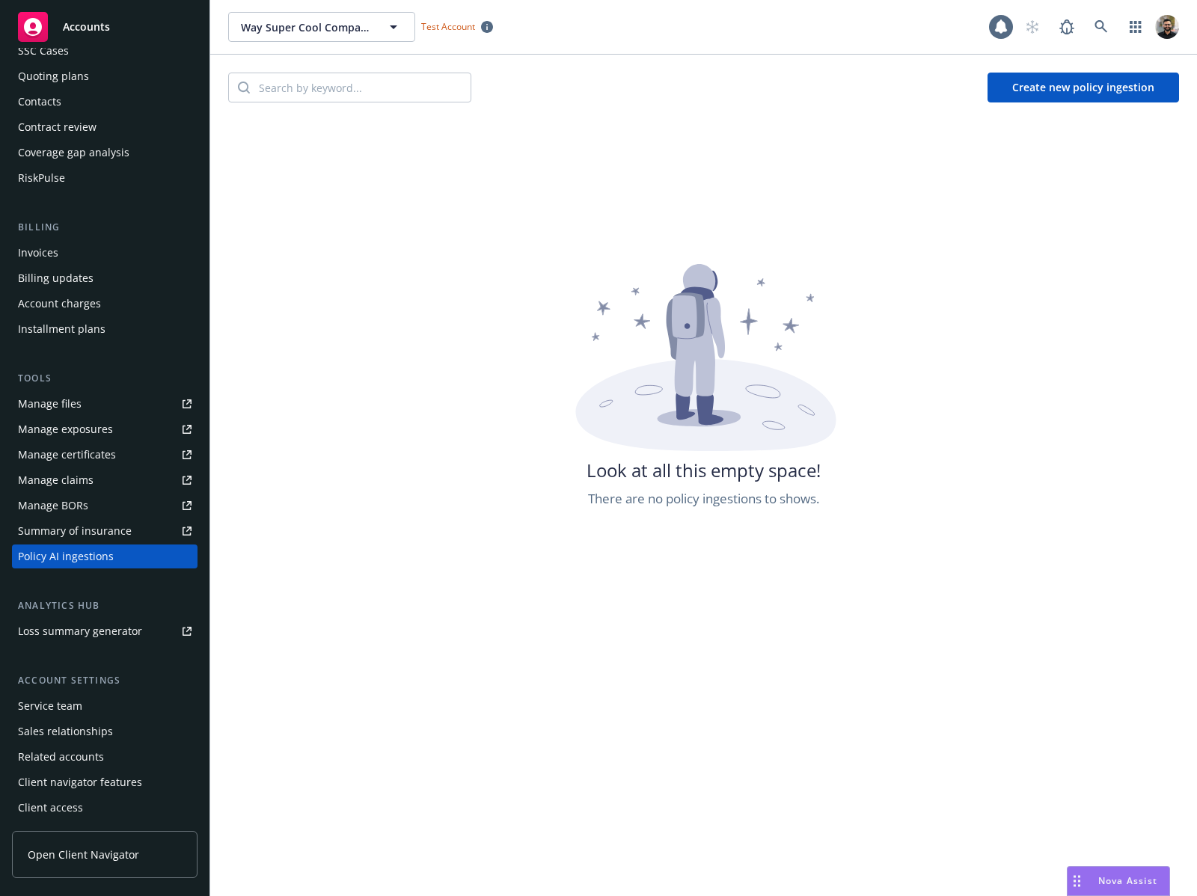
click at [1067, 91] on button "Create new policy ingestion" at bounding box center [1082, 88] width 191 height 30
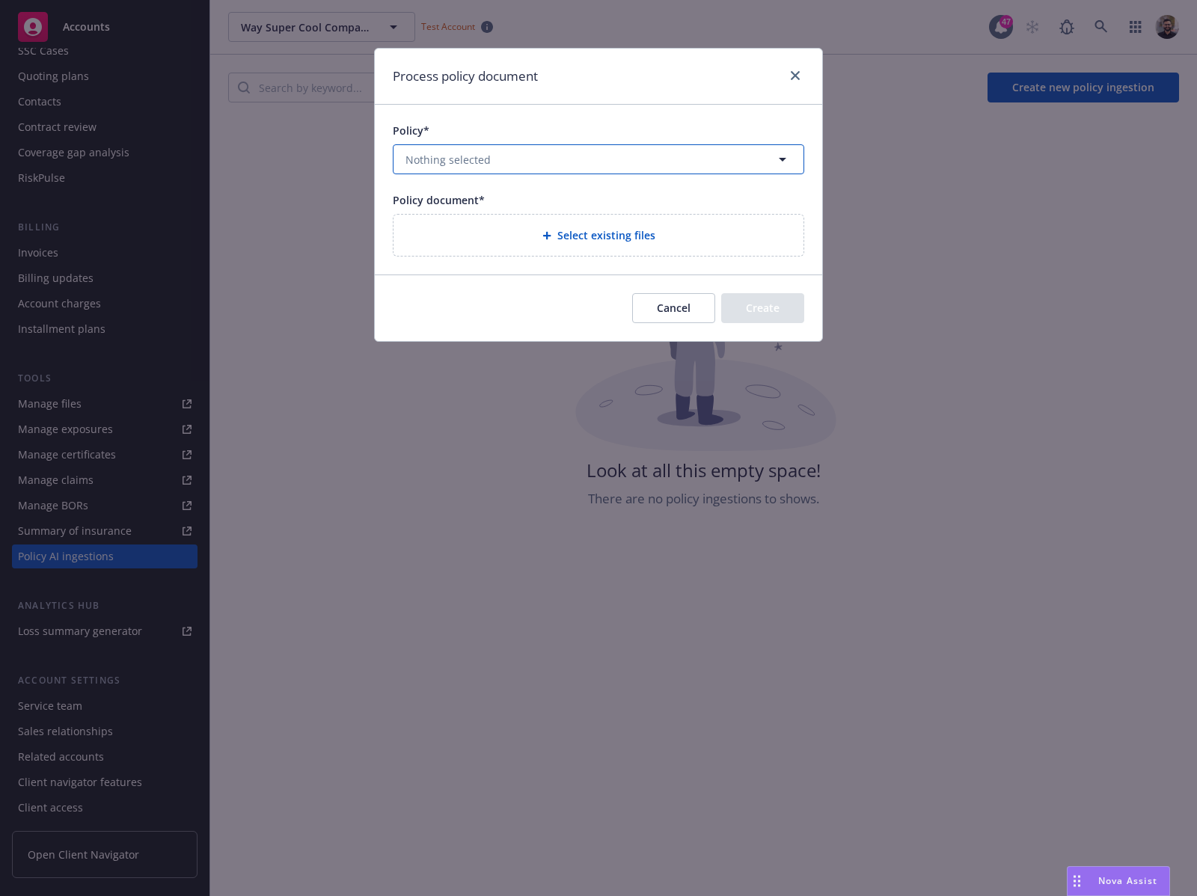
click at [660, 153] on button "Nothing selected" at bounding box center [598, 159] width 411 height 30
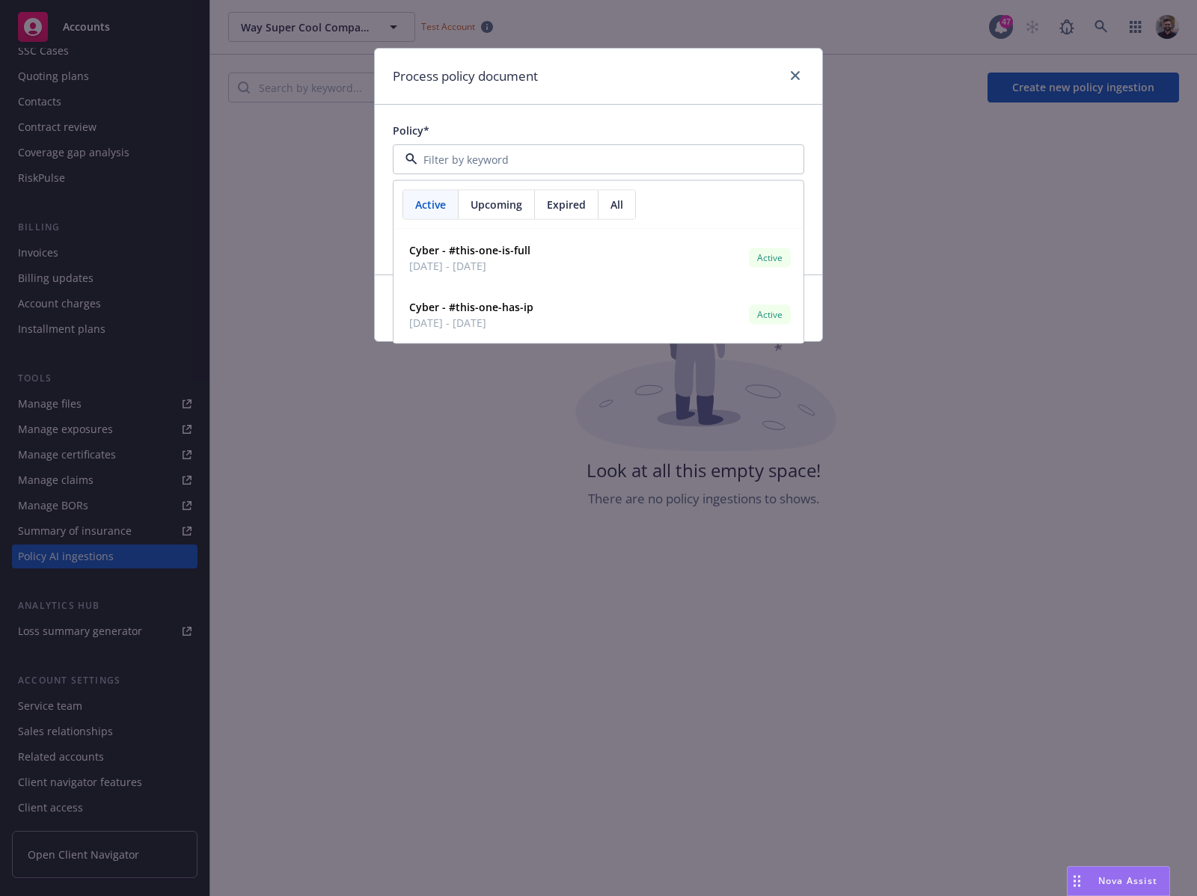
click at [628, 209] on div "All" at bounding box center [616, 205] width 37 height 28
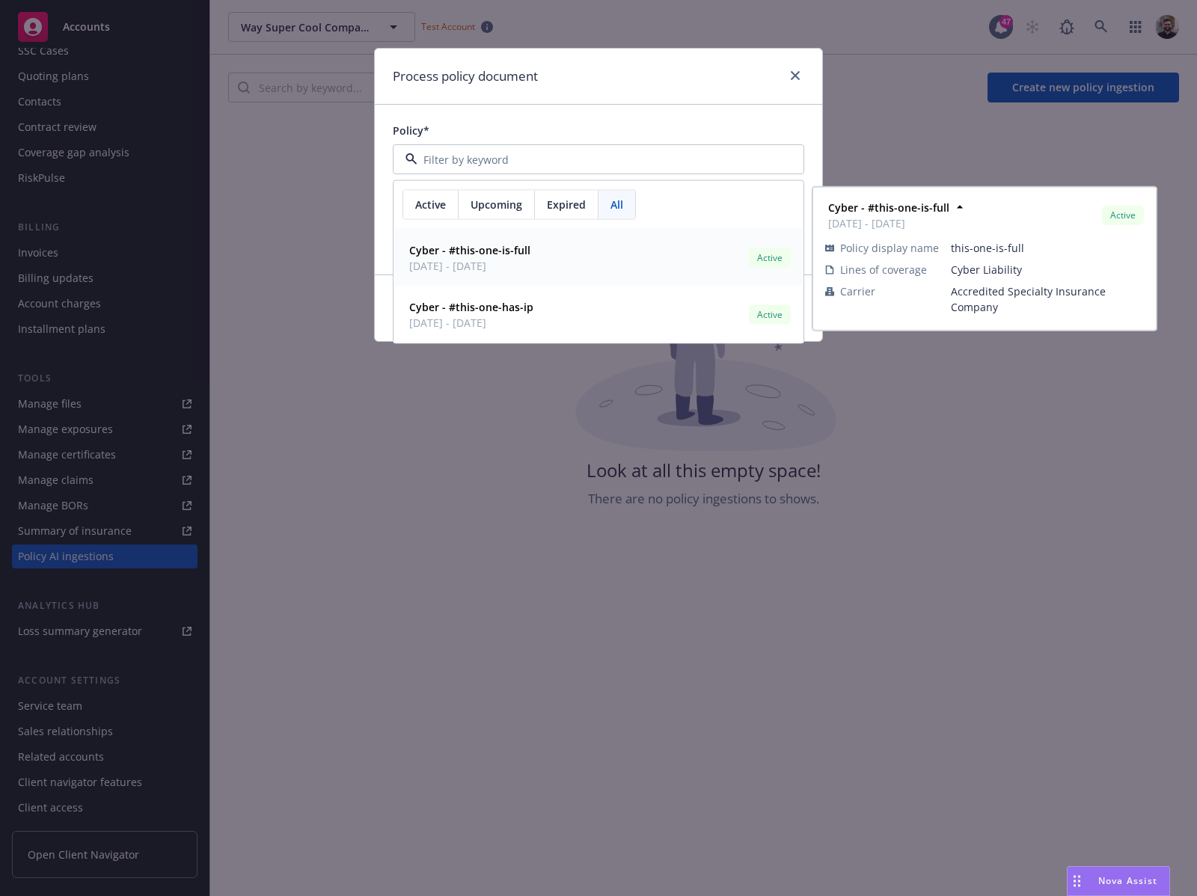
click at [499, 212] on span "Upcoming" at bounding box center [496, 205] width 52 height 16
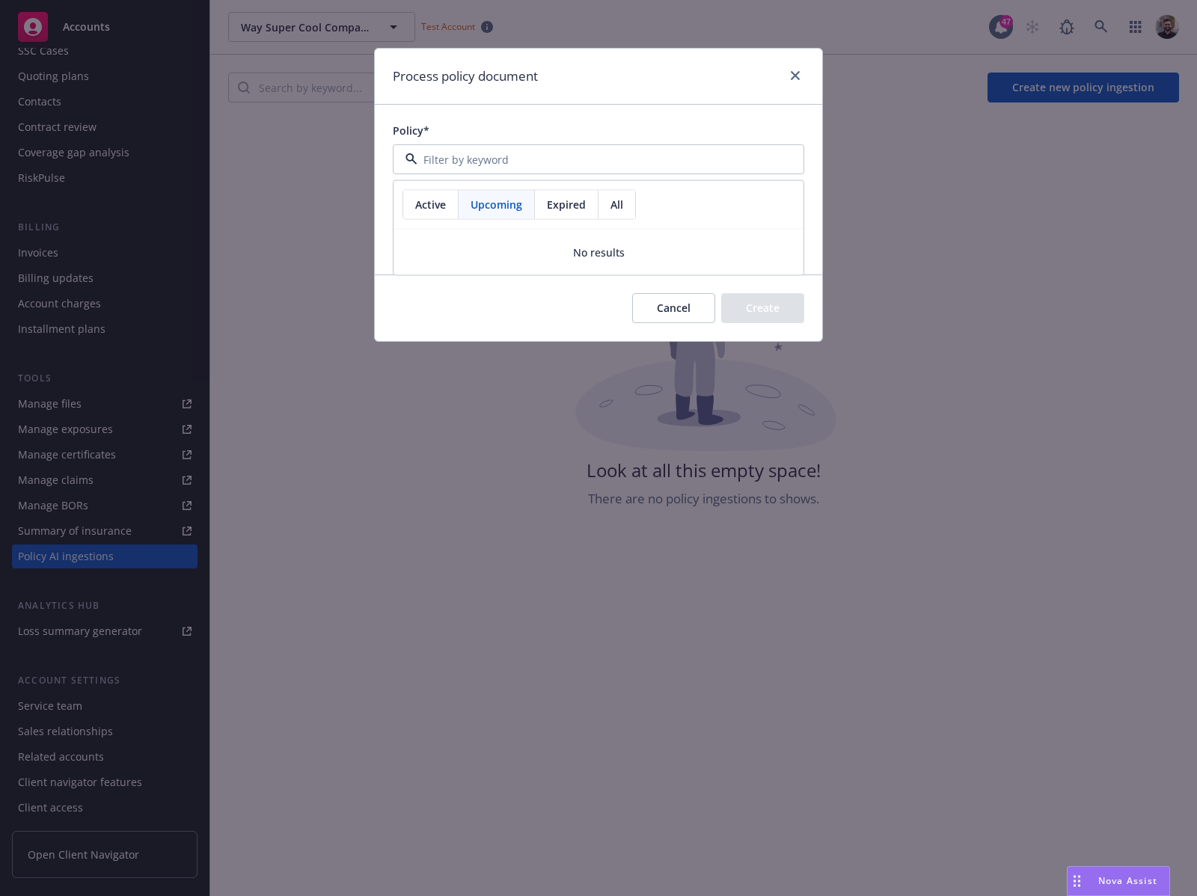
click at [440, 206] on span "Active" at bounding box center [430, 205] width 31 height 16
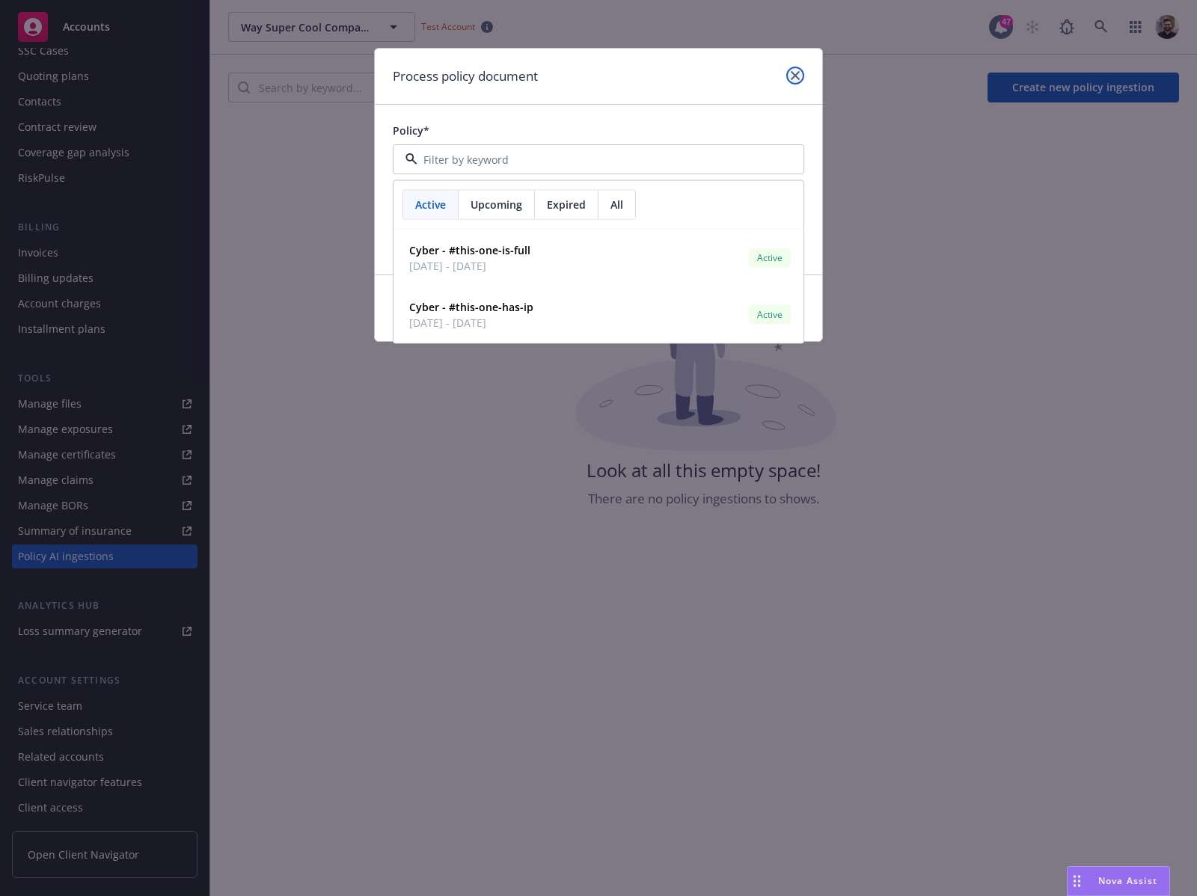
click at [793, 82] on link "close" at bounding box center [795, 76] width 18 height 18
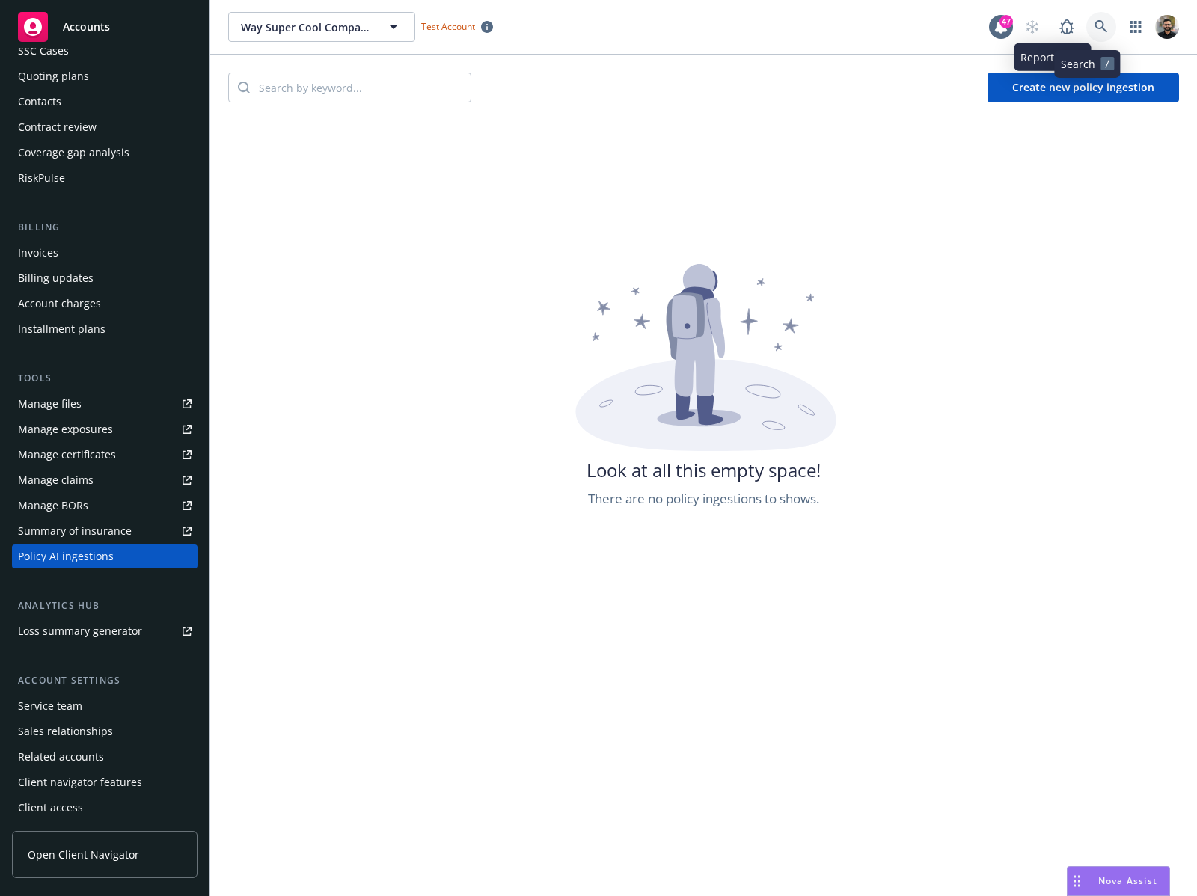
click at [1094, 23] on icon at bounding box center [1100, 26] width 13 height 13
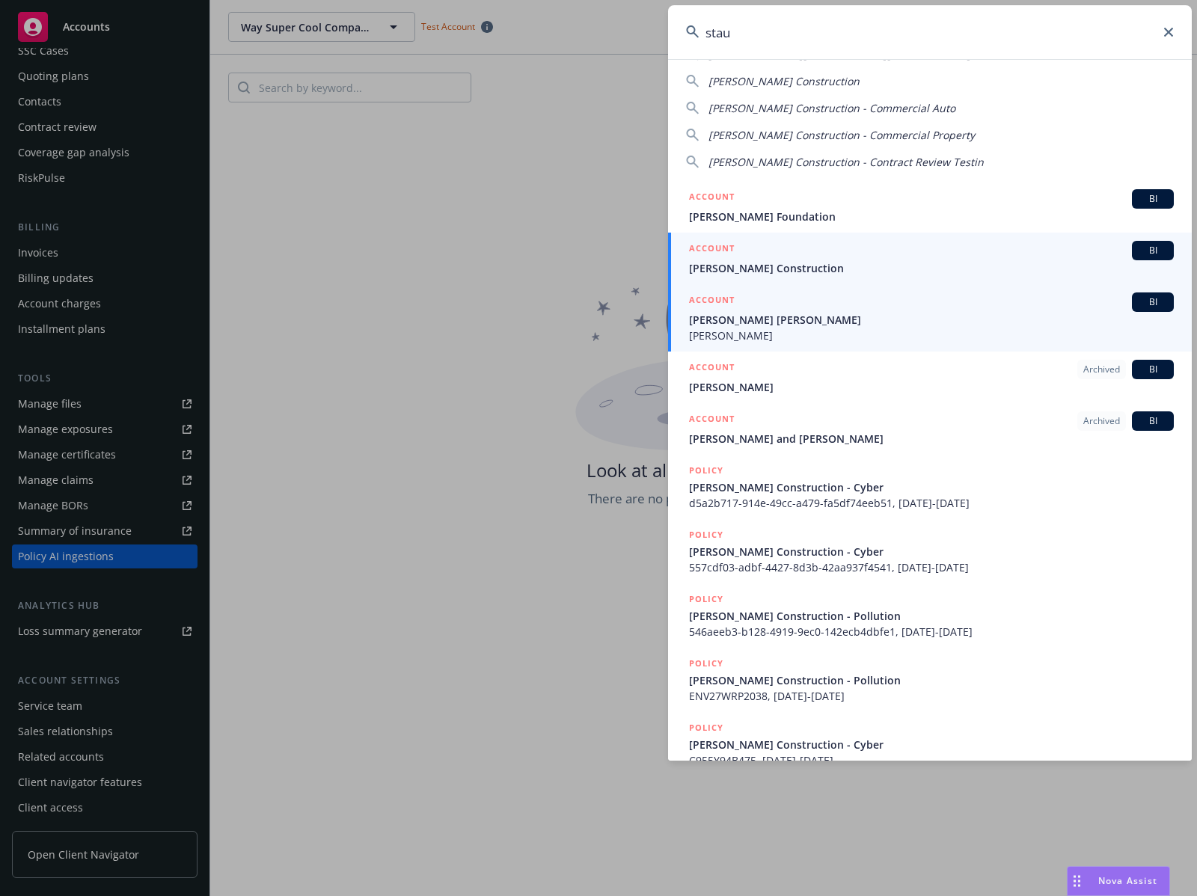
scroll to position [16, 0]
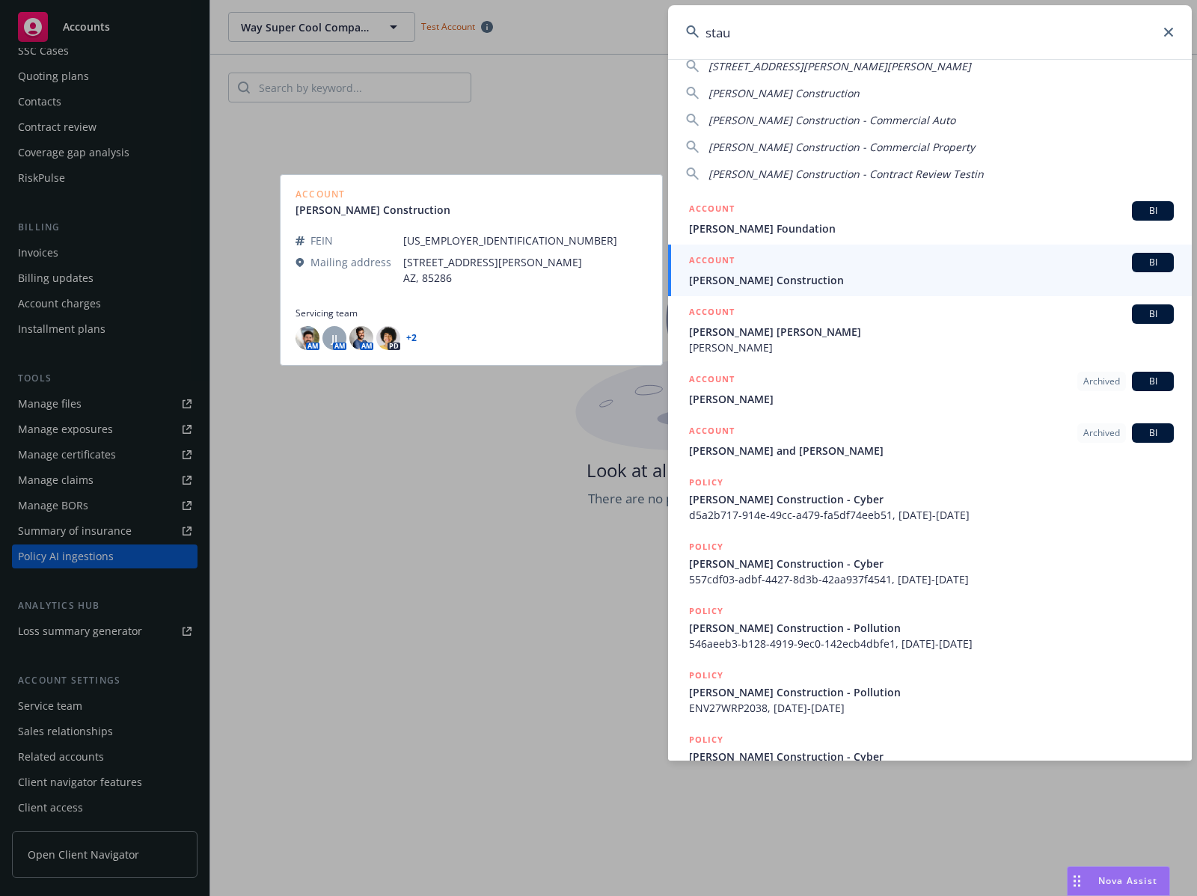
type input "stau"
click at [963, 274] on span "[PERSON_NAME] Construction" at bounding box center [931, 280] width 485 height 16
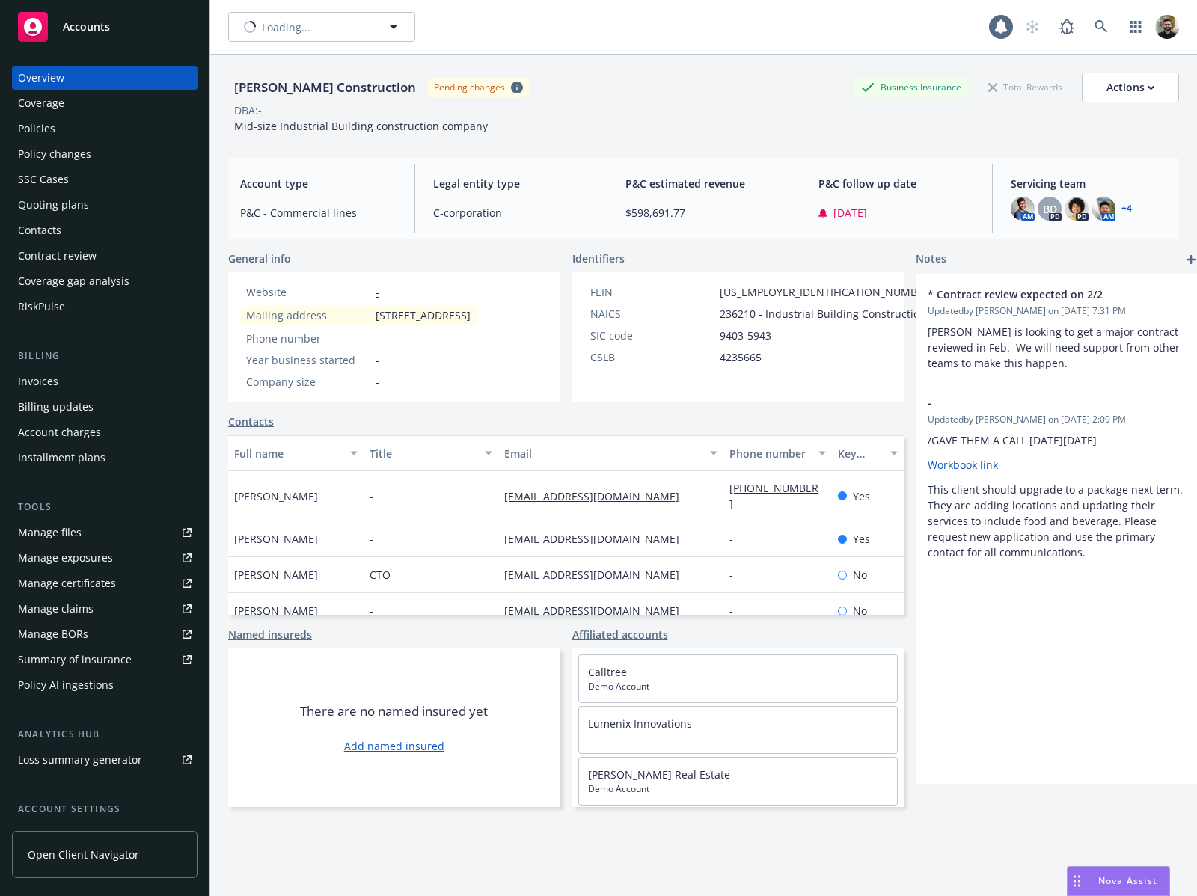
click at [343, 87] on div "[PERSON_NAME] Construction" at bounding box center [325, 87] width 194 height 19
copy div "[PERSON_NAME] Construction"
click at [1094, 26] on icon at bounding box center [1100, 26] width 13 height 13
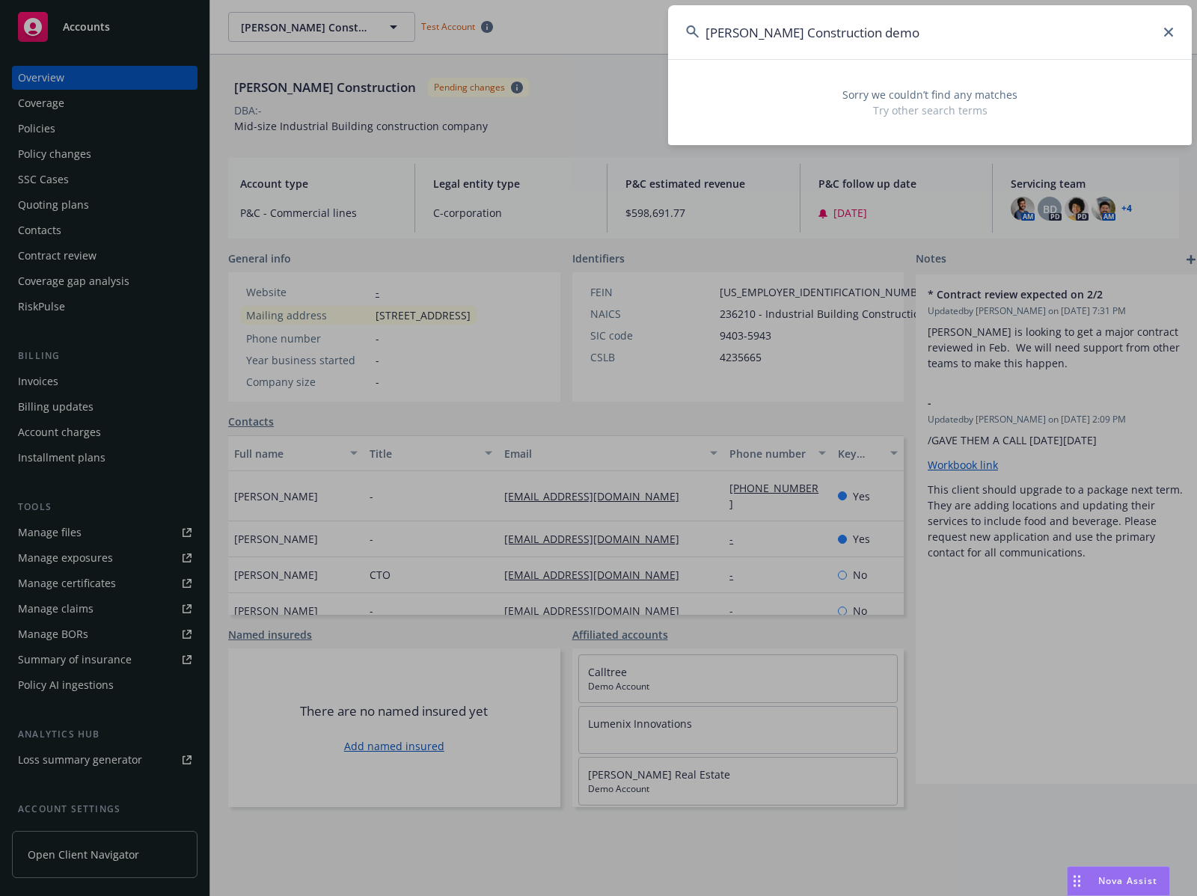
click at [740, 33] on input "[PERSON_NAME] Construction demo" at bounding box center [929, 32] width 523 height 54
click at [828, 32] on input "Staub [PERSON_NAME] Construction demo" at bounding box center [929, 32] width 523 height 54
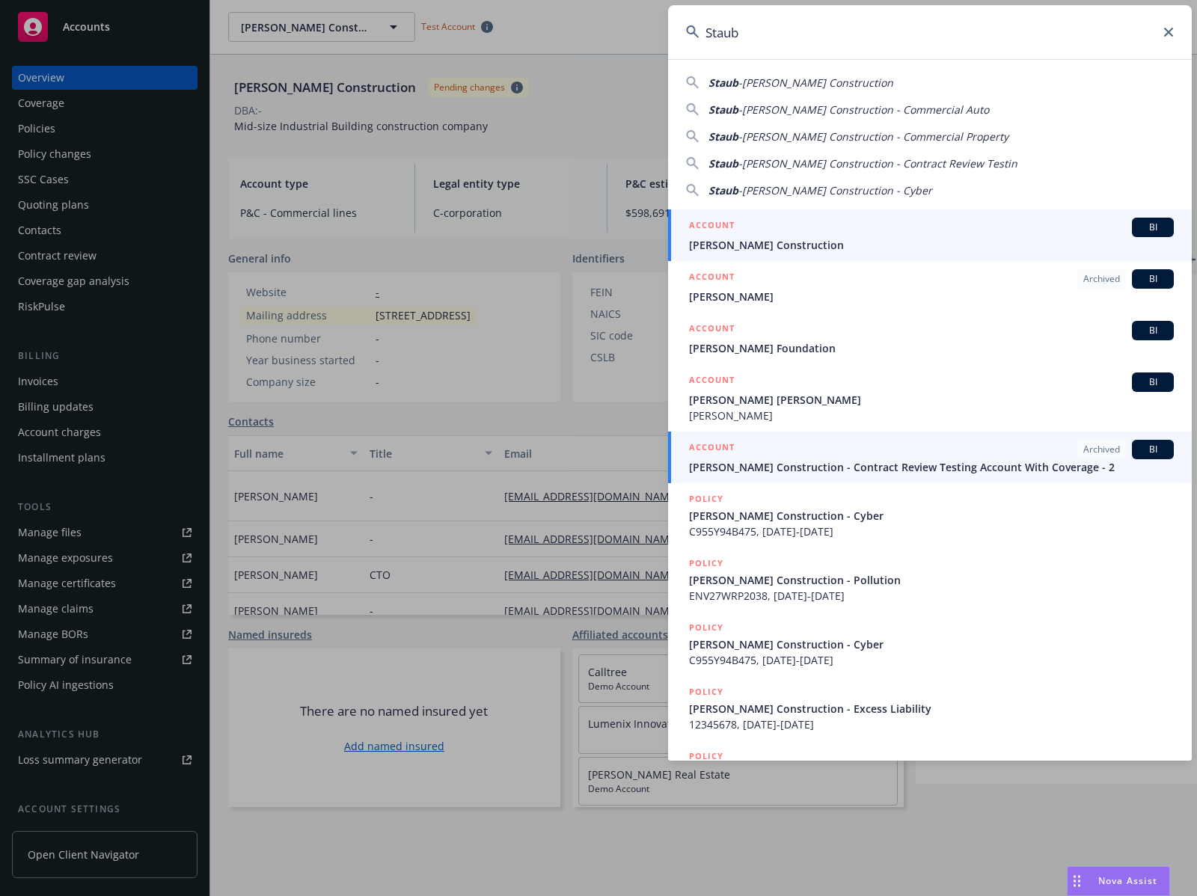
type input "Staub"
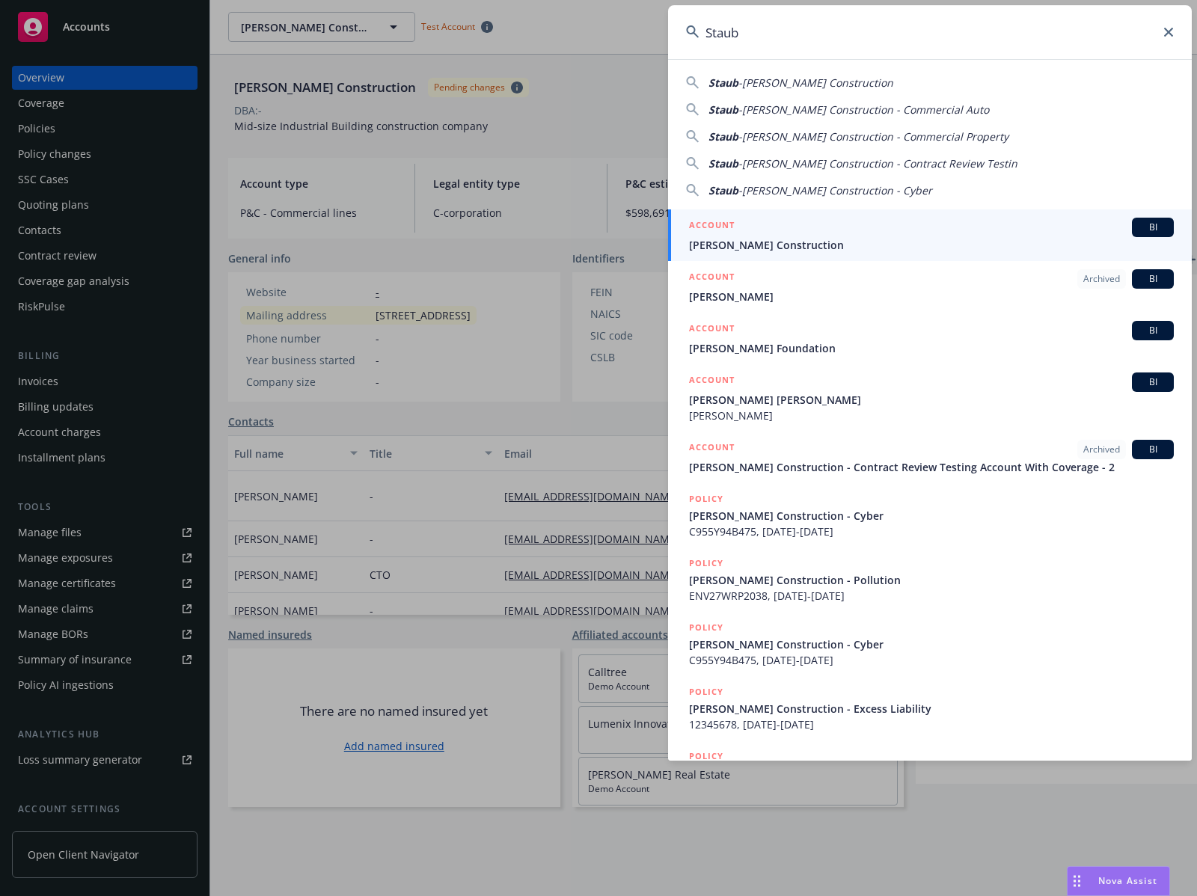
click at [895, 240] on span "[PERSON_NAME] Construction" at bounding box center [931, 245] width 485 height 16
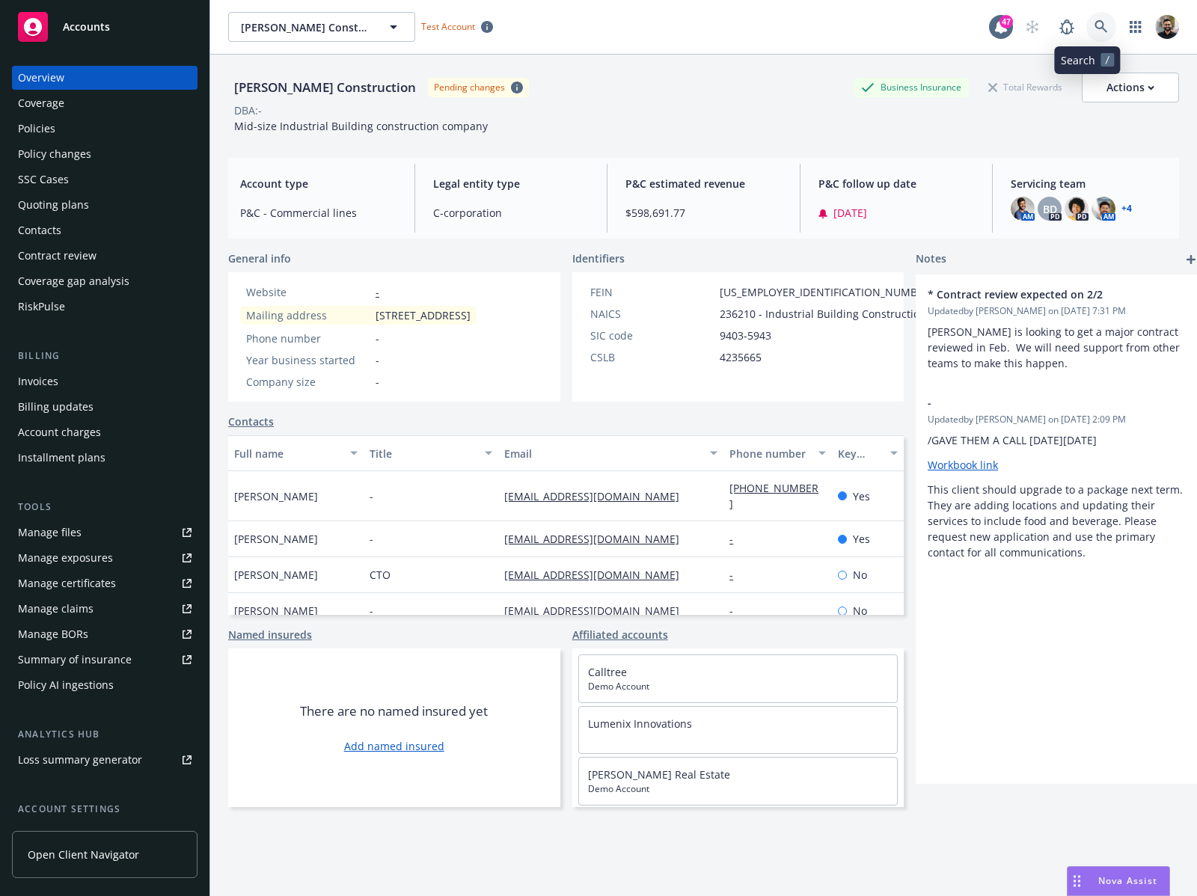
click at [1095, 28] on link at bounding box center [1101, 27] width 30 height 30
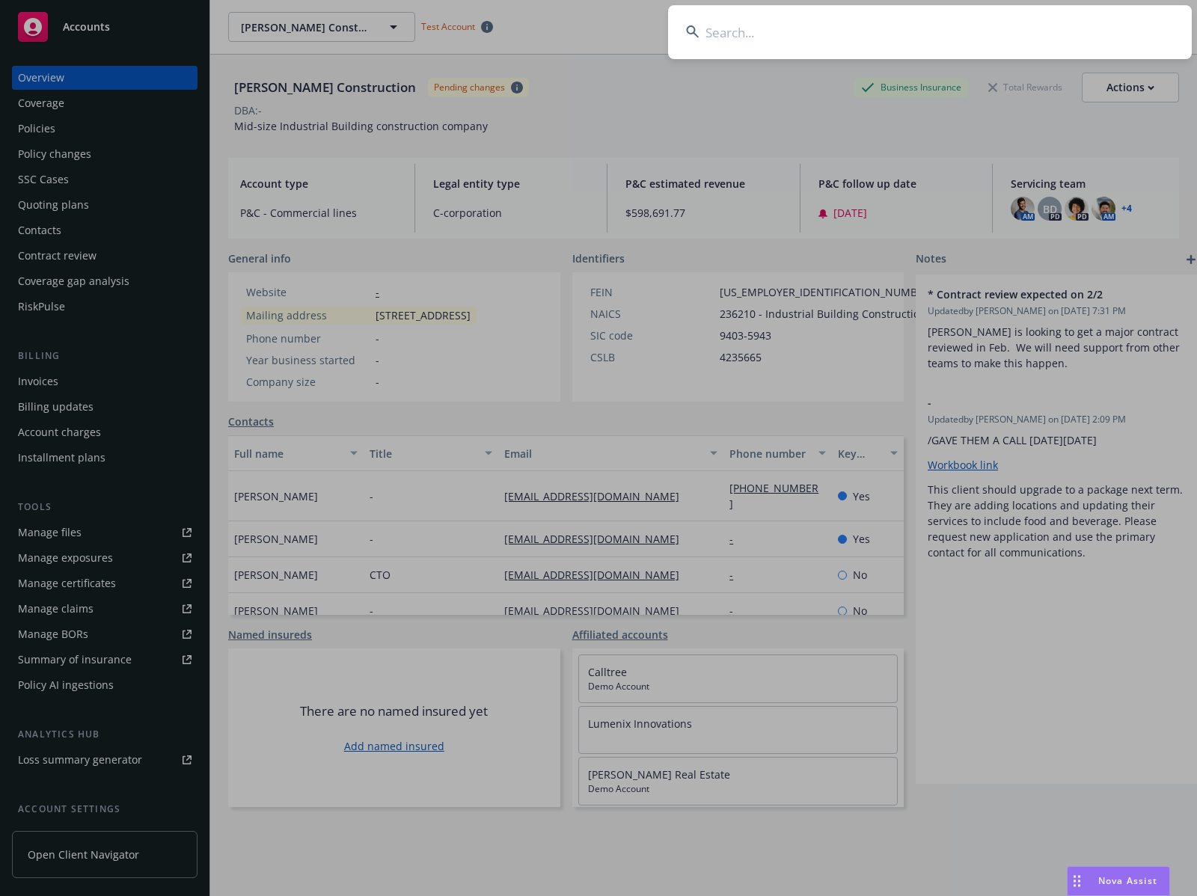
click at [1075, 31] on input at bounding box center [929, 32] width 523 height 54
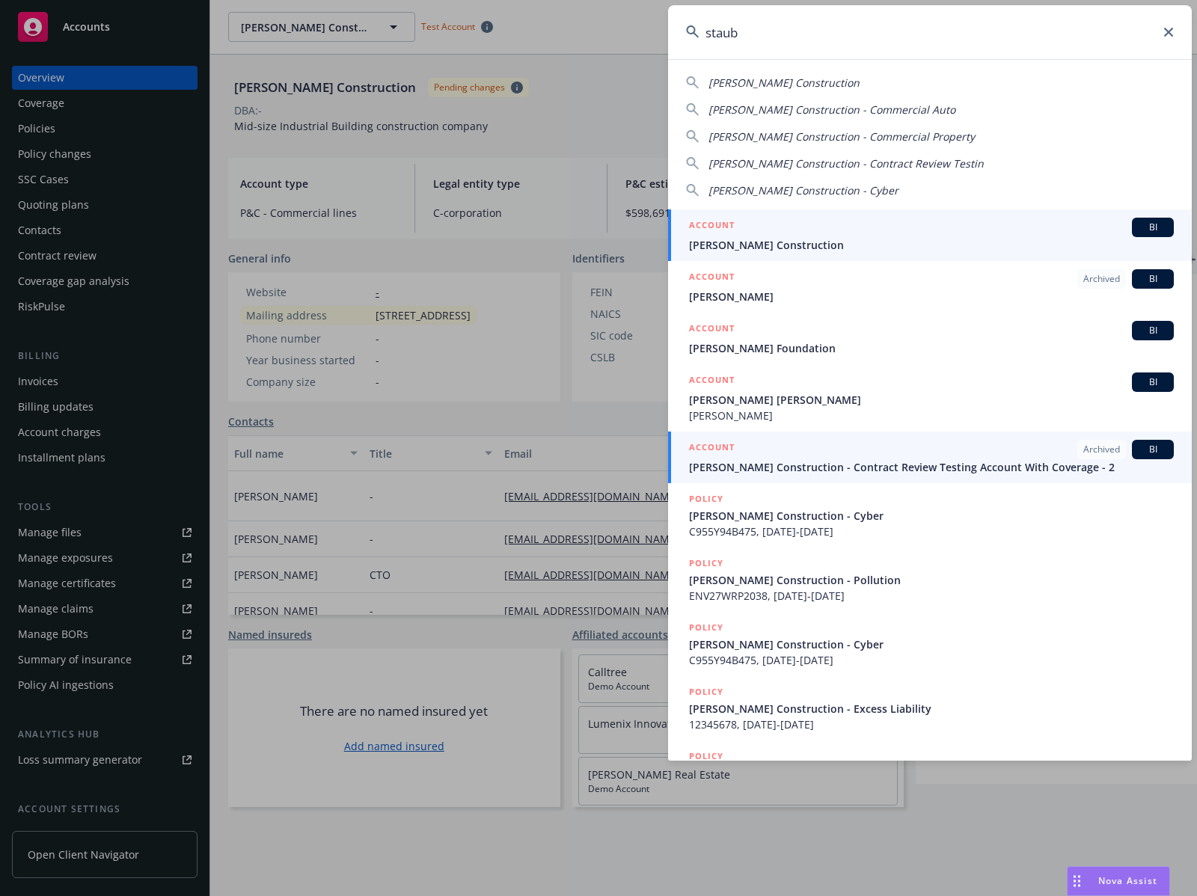
type input "staub"
click at [974, 470] on span "[PERSON_NAME] Construction - Contract Review Testing Account With Coverage - 2" at bounding box center [931, 467] width 485 height 16
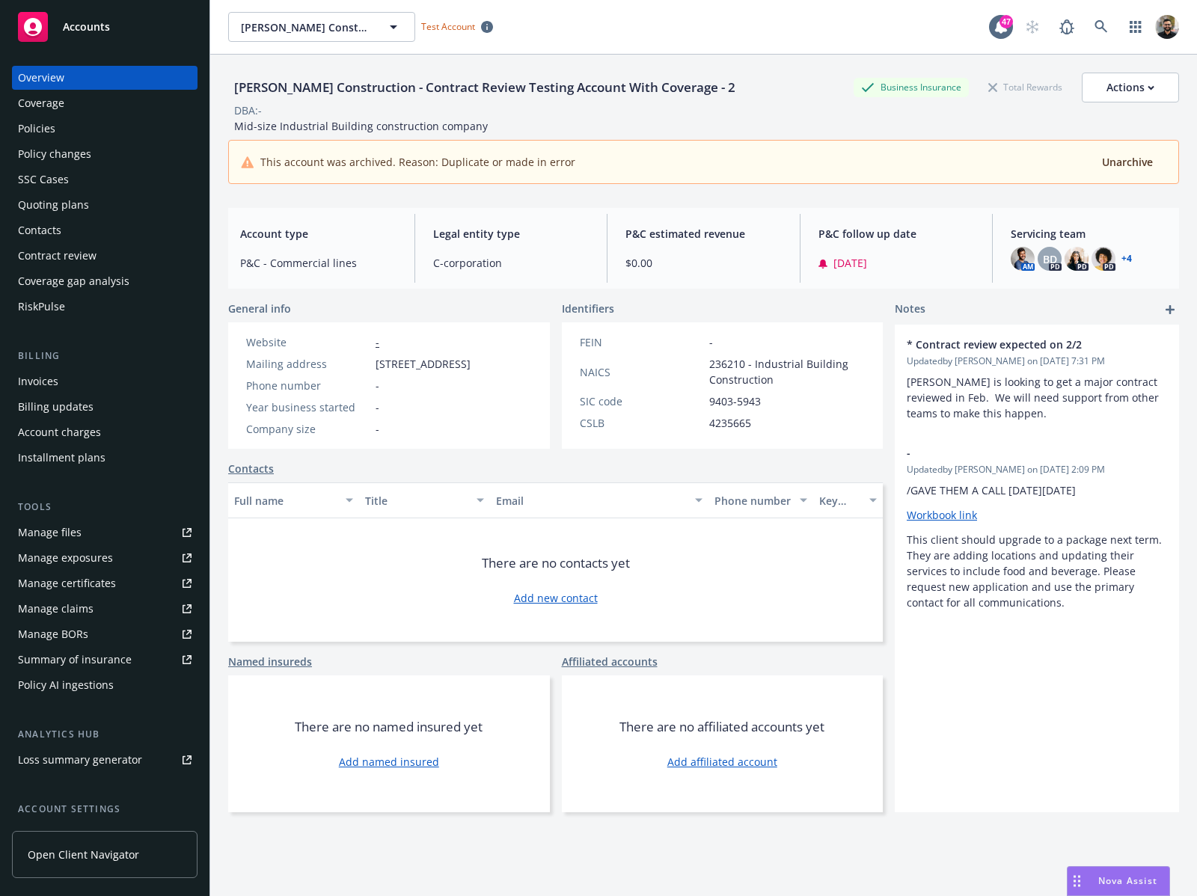
click at [108, 675] on div "Policy AI ingestions" at bounding box center [66, 685] width 96 height 24
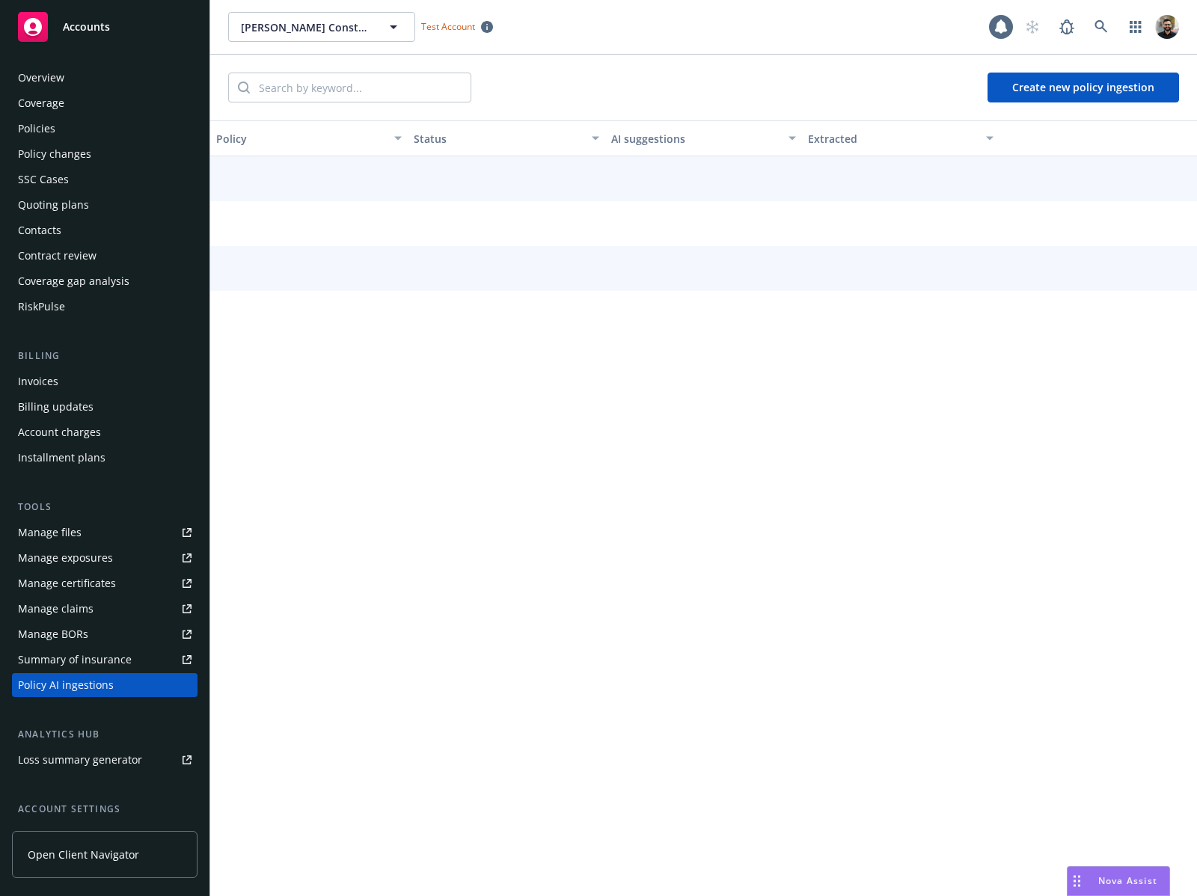
scroll to position [129, 0]
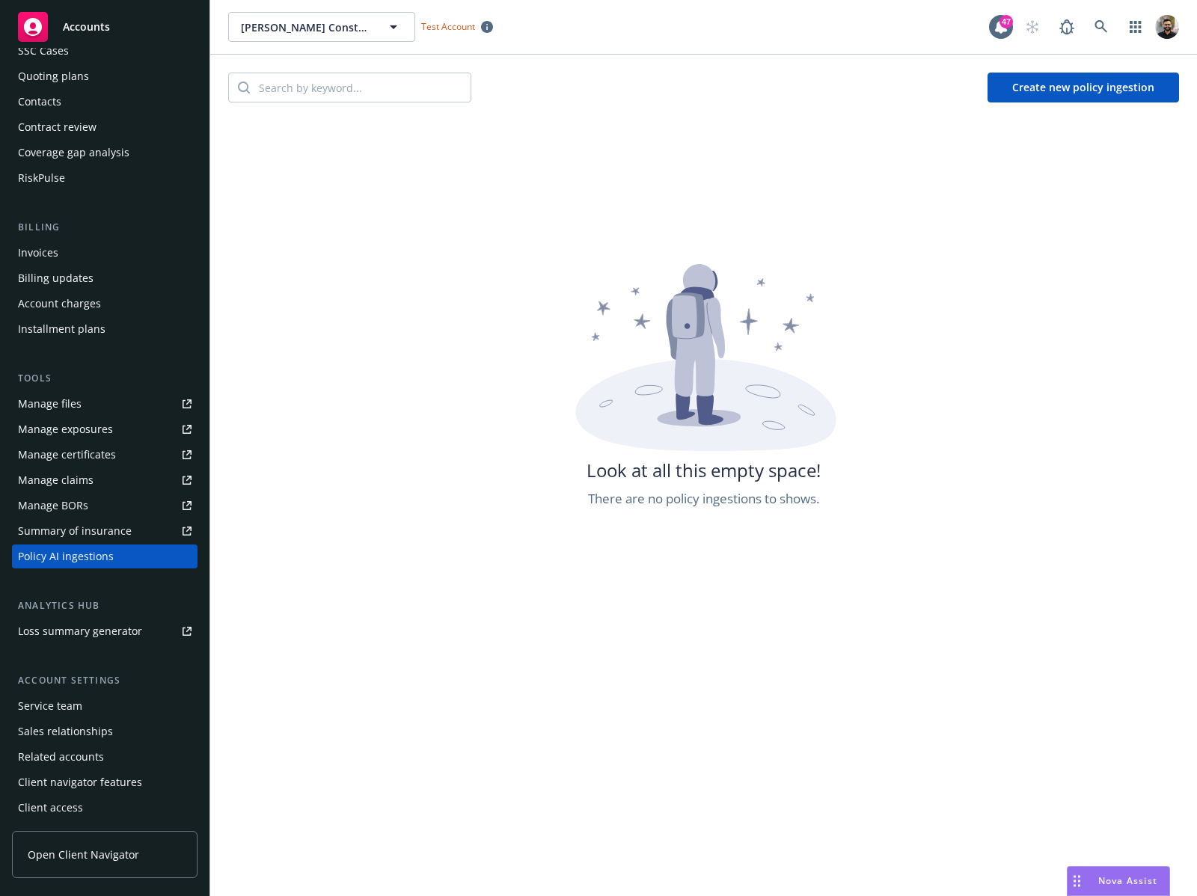
click at [1025, 86] on button "Create new policy ingestion" at bounding box center [1082, 88] width 191 height 30
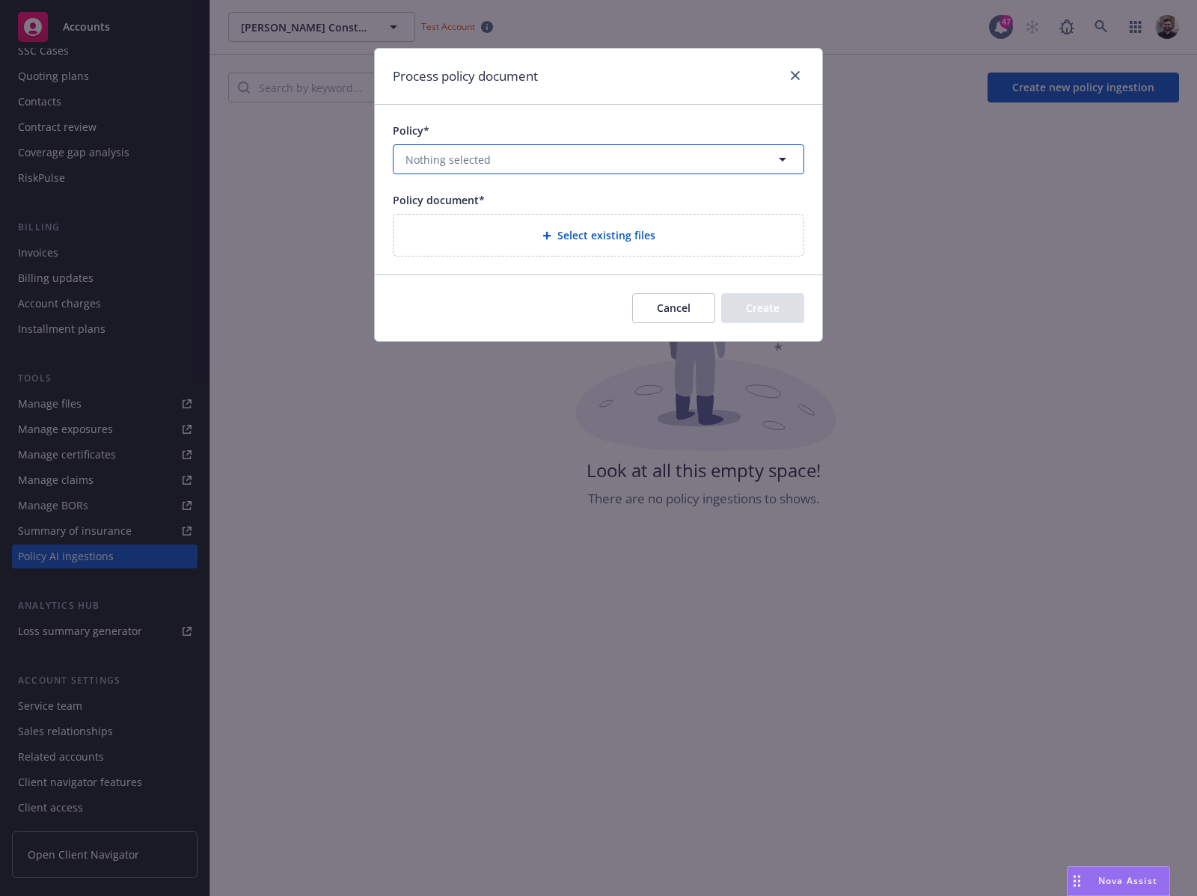
click at [746, 152] on button "Nothing selected" at bounding box center [598, 159] width 411 height 30
click at [616, 210] on span "All" at bounding box center [616, 205] width 13 height 16
click at [800, 78] on link "close" at bounding box center [795, 76] width 18 height 18
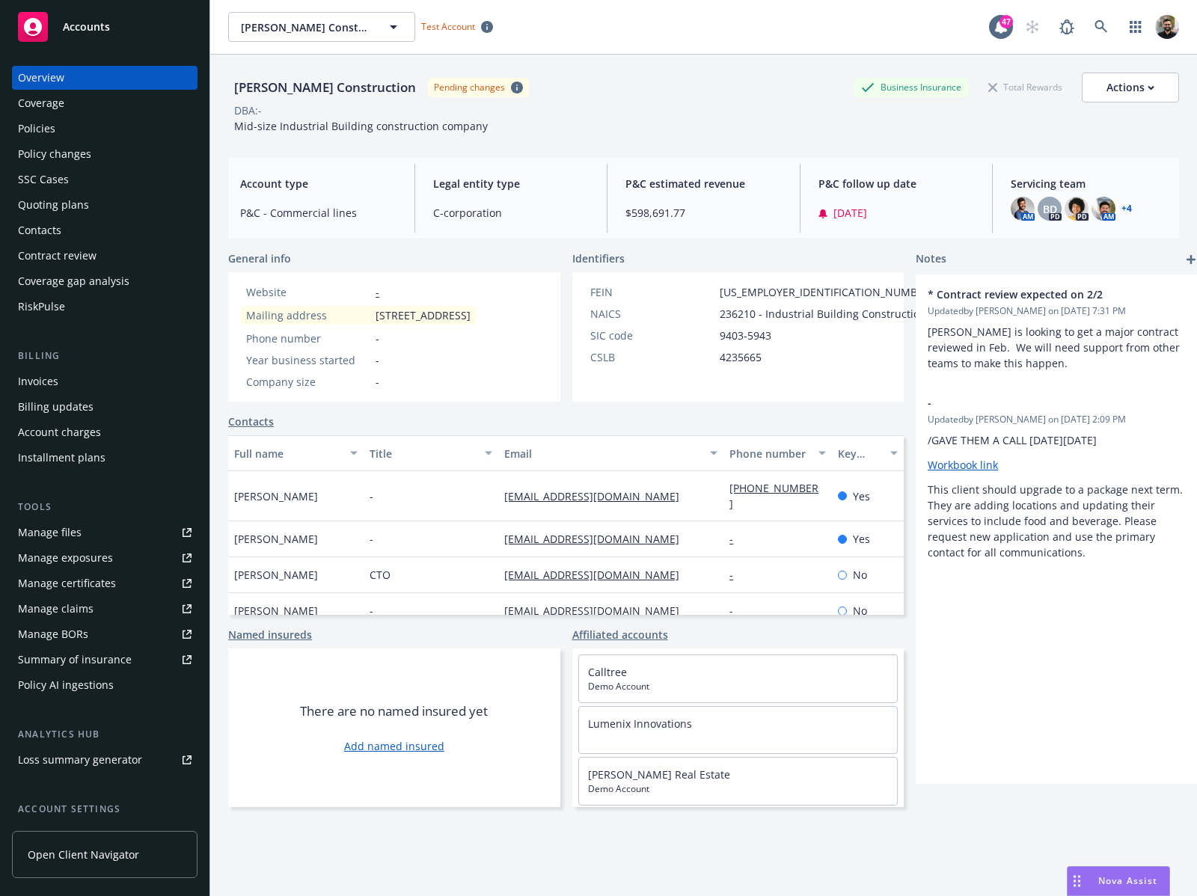
click at [97, 684] on div "Policy AI ingestions" at bounding box center [66, 685] width 96 height 24
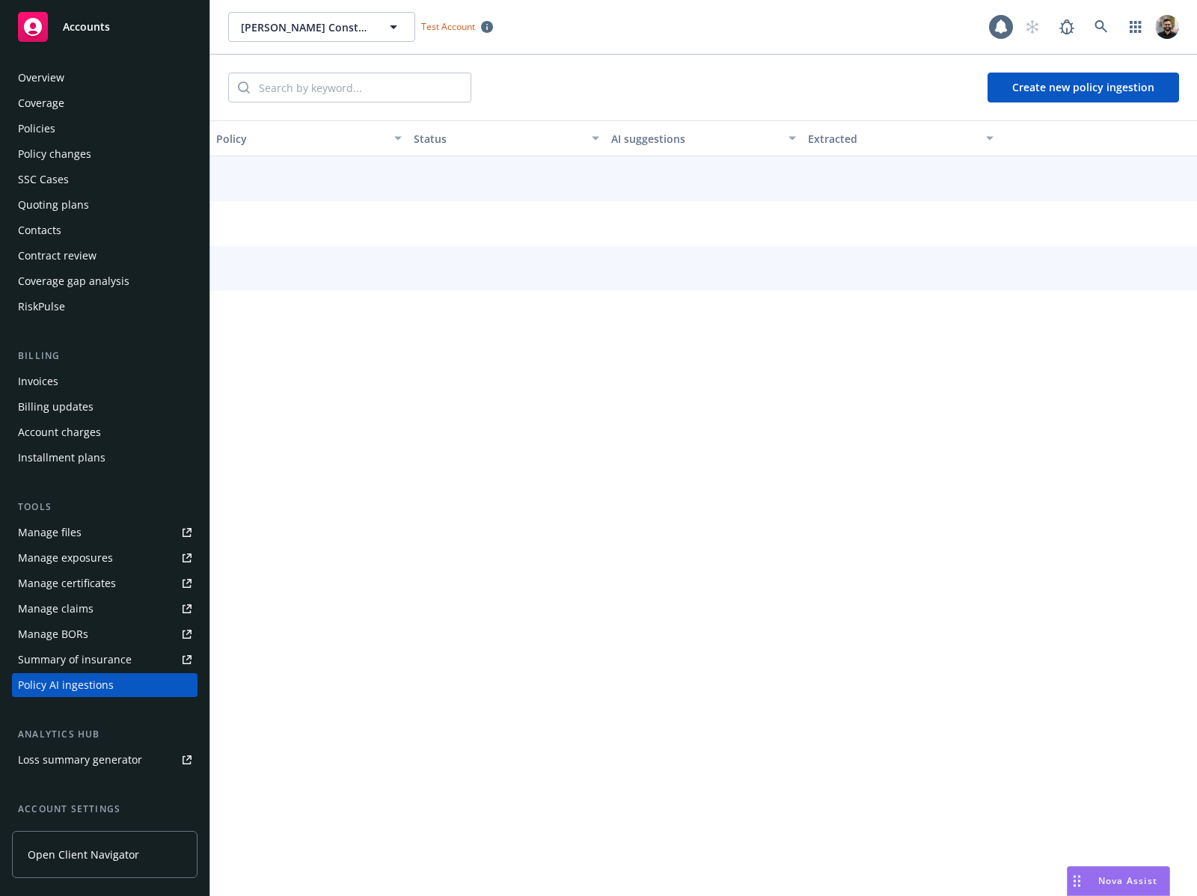
scroll to position [129, 0]
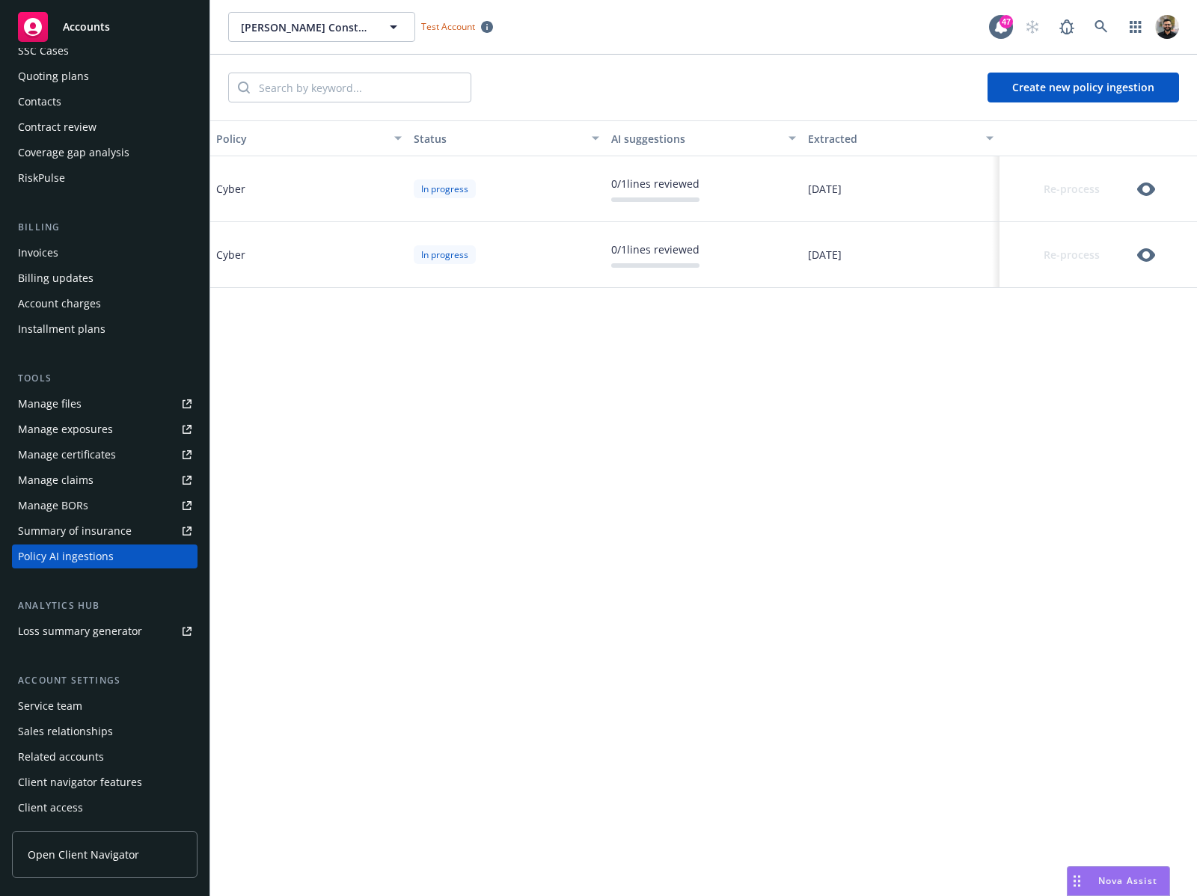
click at [1152, 252] on icon "button" at bounding box center [1146, 254] width 18 height 13
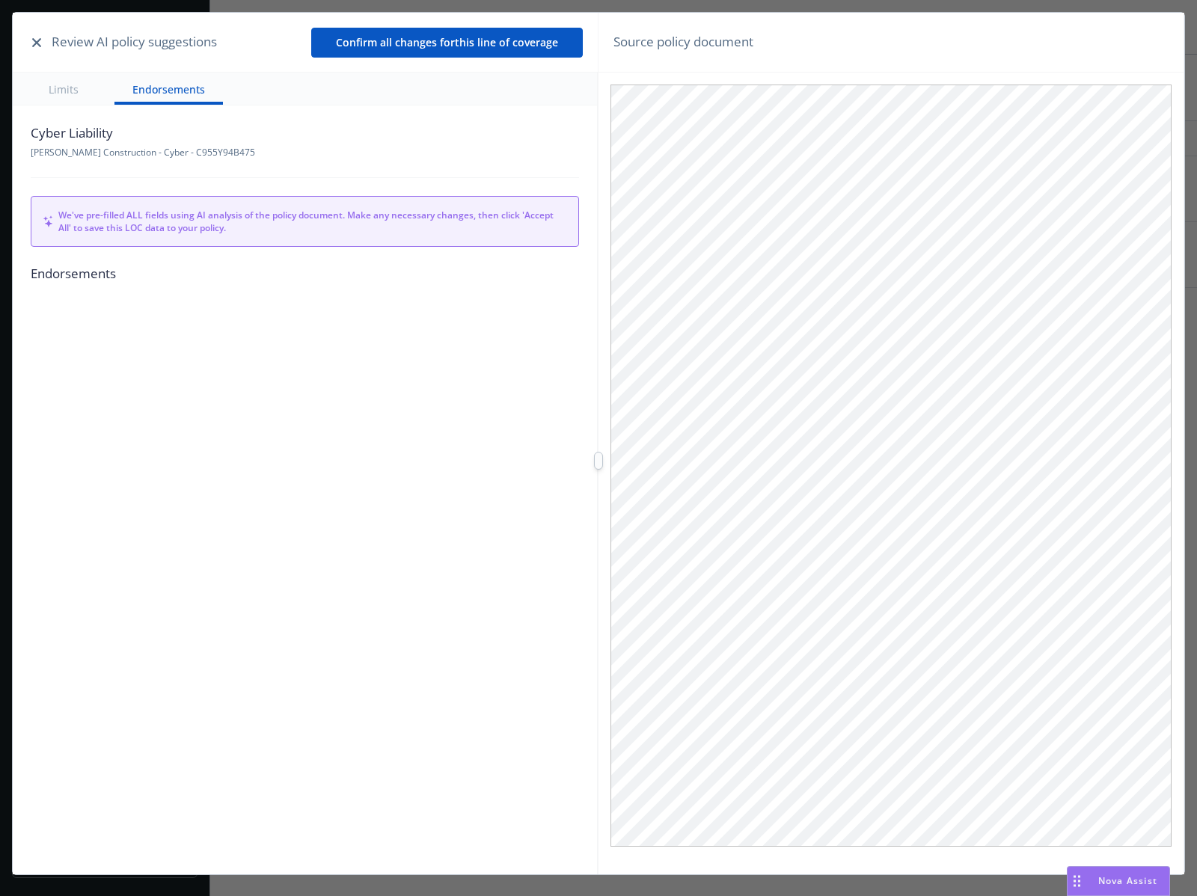
click at [35, 38] on icon "button" at bounding box center [36, 42] width 9 height 9
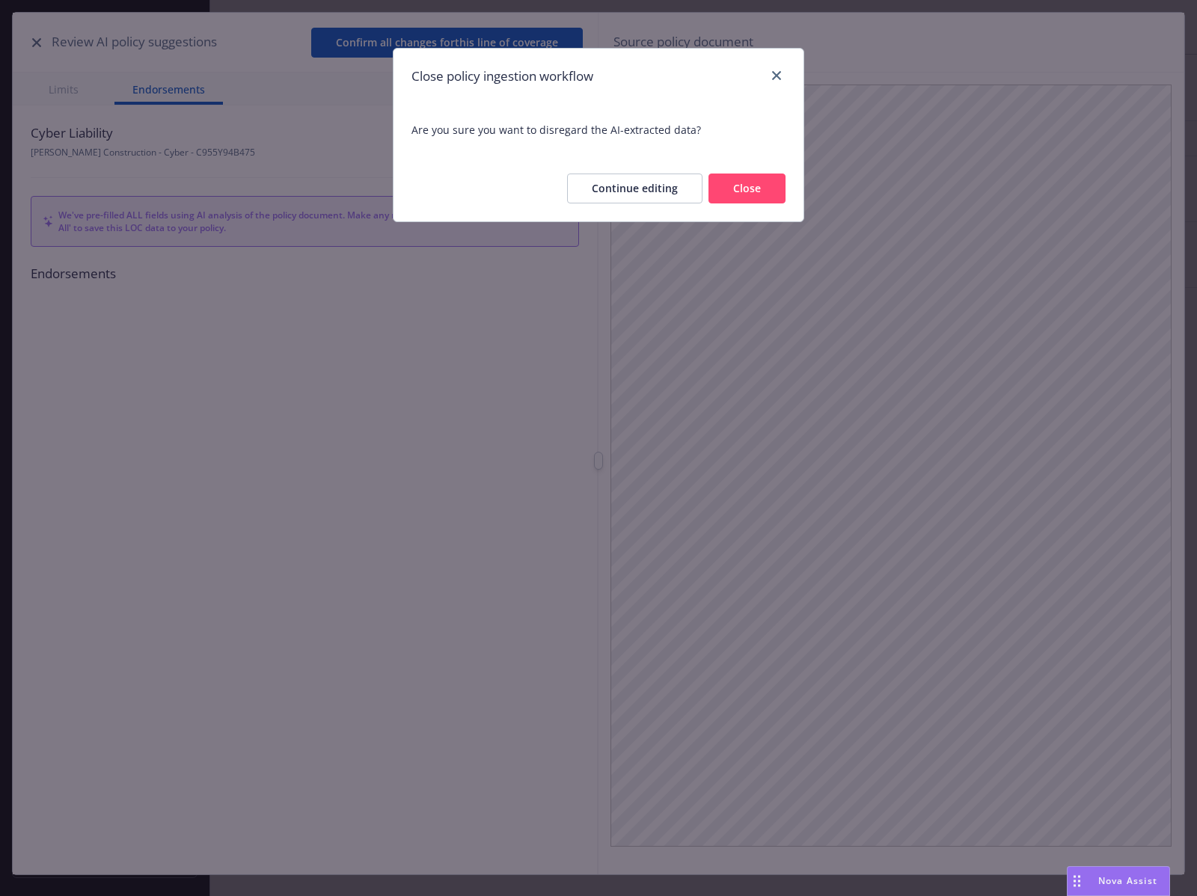
click at [719, 189] on button "Close" at bounding box center [746, 188] width 77 height 30
